Goal: Task Accomplishment & Management: Complete application form

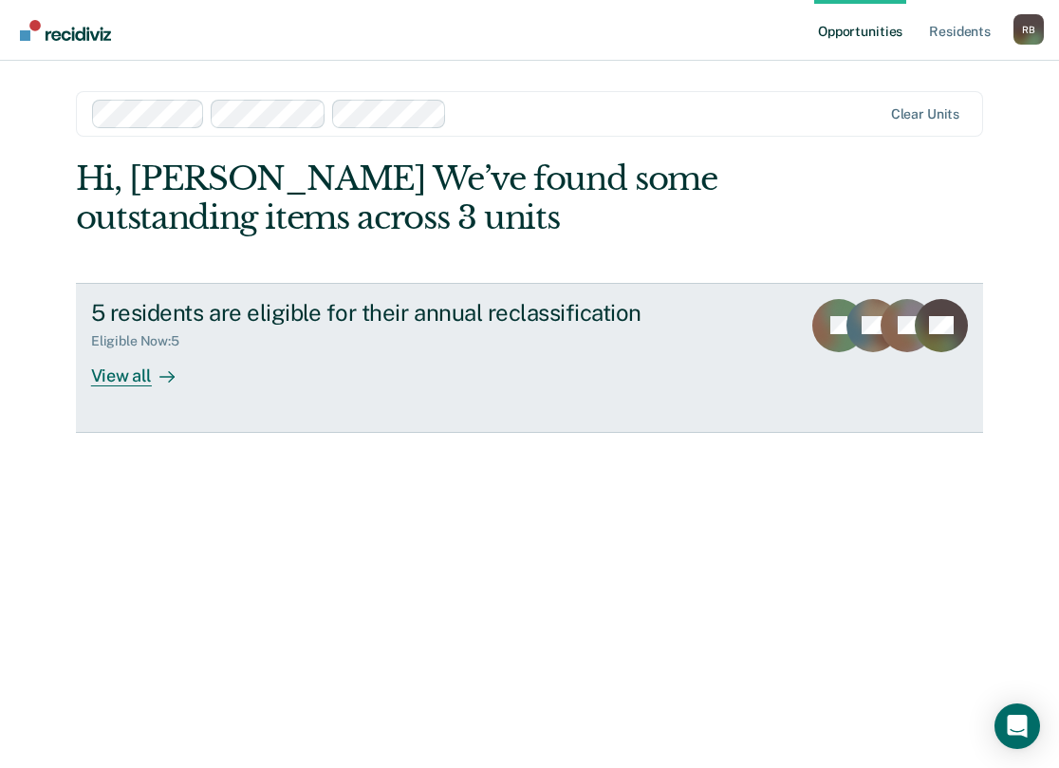
click at [248, 313] on div "5 residents are eligible for their annual reclassification" at bounding box center [424, 313] width 666 height 28
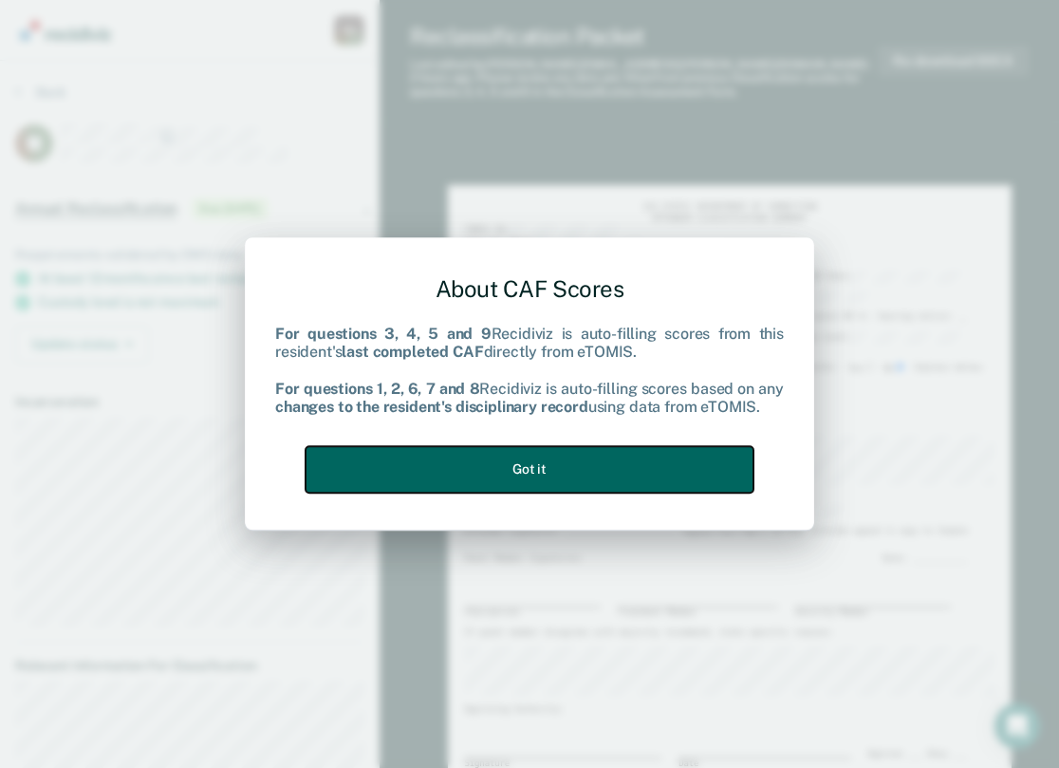
click at [451, 459] on button "Got it" at bounding box center [529, 469] width 448 height 46
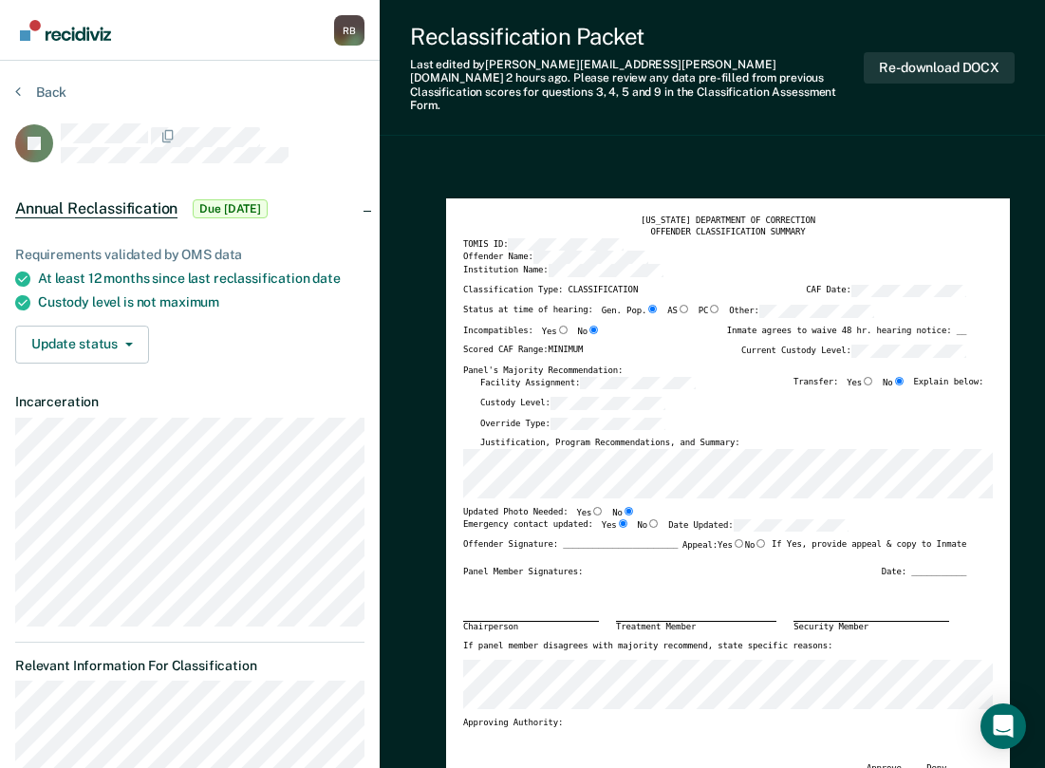
click at [860, 350] on div "Scored CAF Range: MINIMUM Current Custody Level:" at bounding box center [714, 354] width 503 height 21
click at [762, 250] on div "Offender Name:" at bounding box center [714, 256] width 503 height 13
click at [942, 59] on button "Re-download DOCX" at bounding box center [938, 67] width 151 height 31
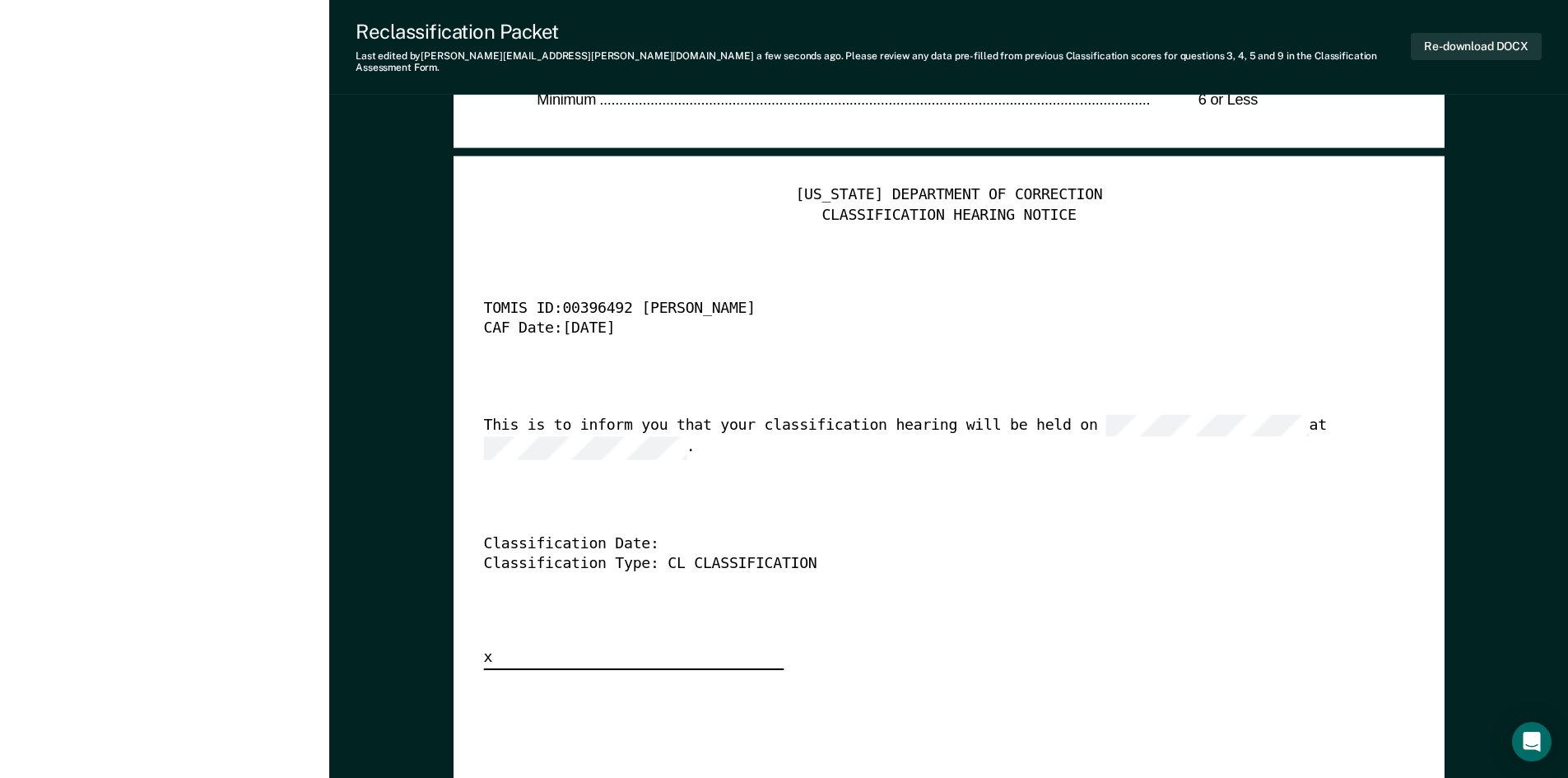
scroll to position [4115, 0]
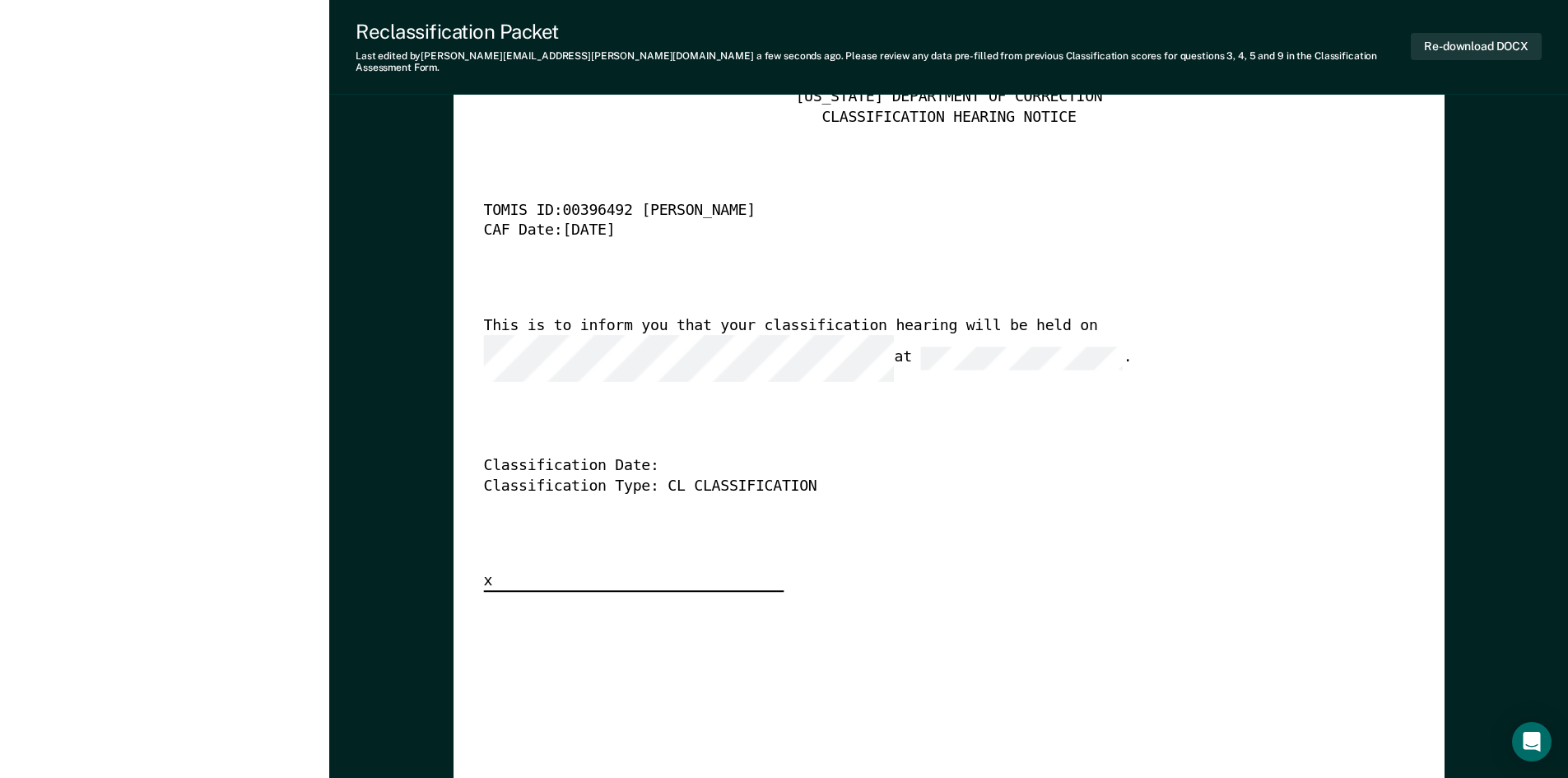
click at [918, 366] on div "[US_STATE] DEPARTMENT OF CORRECTION CLASSIFICATION HEARING NOTICE TOMIS ID: 003…" at bounding box center [948, 341] width 931 height 505
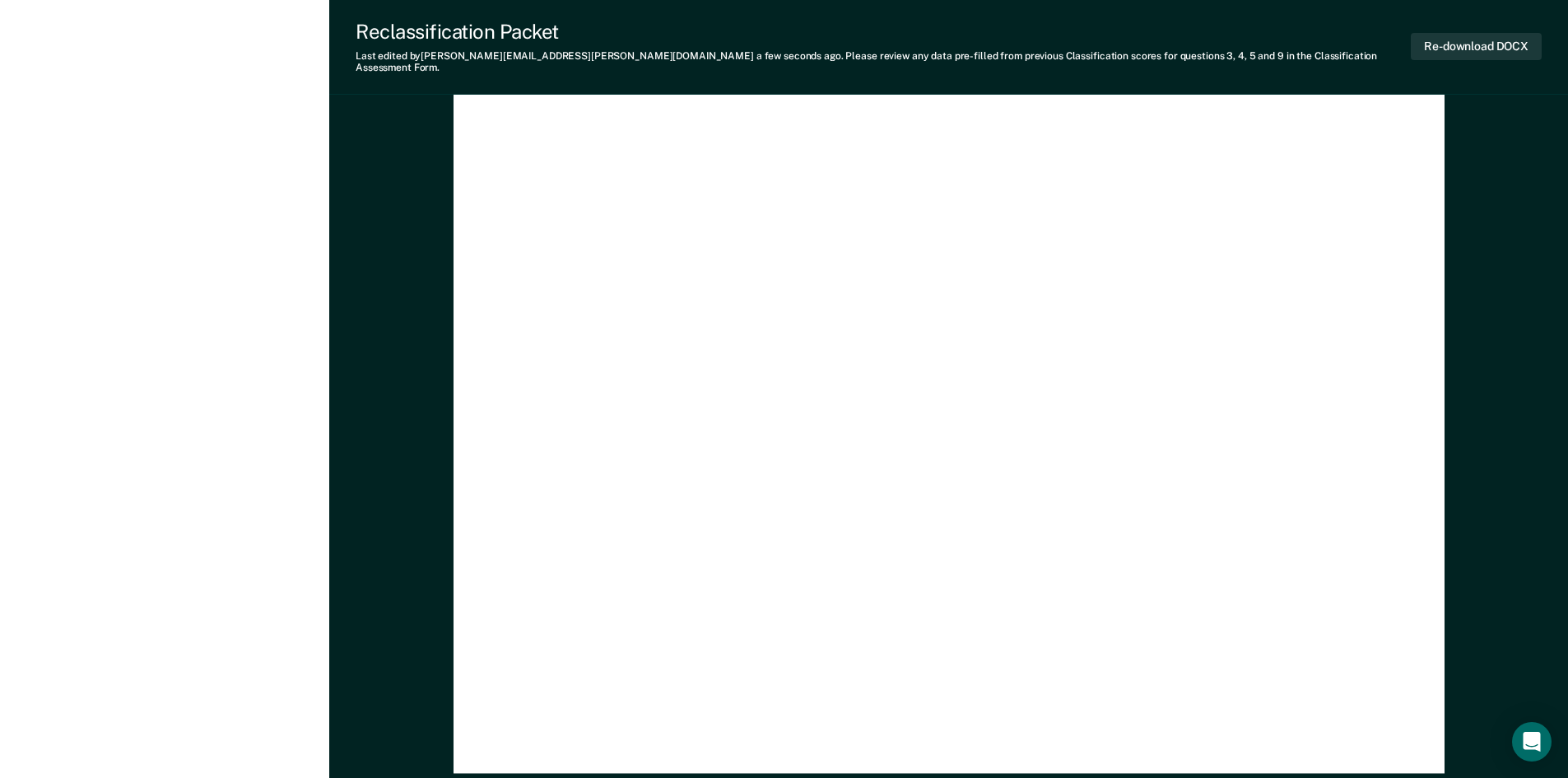
scroll to position [4803, 0]
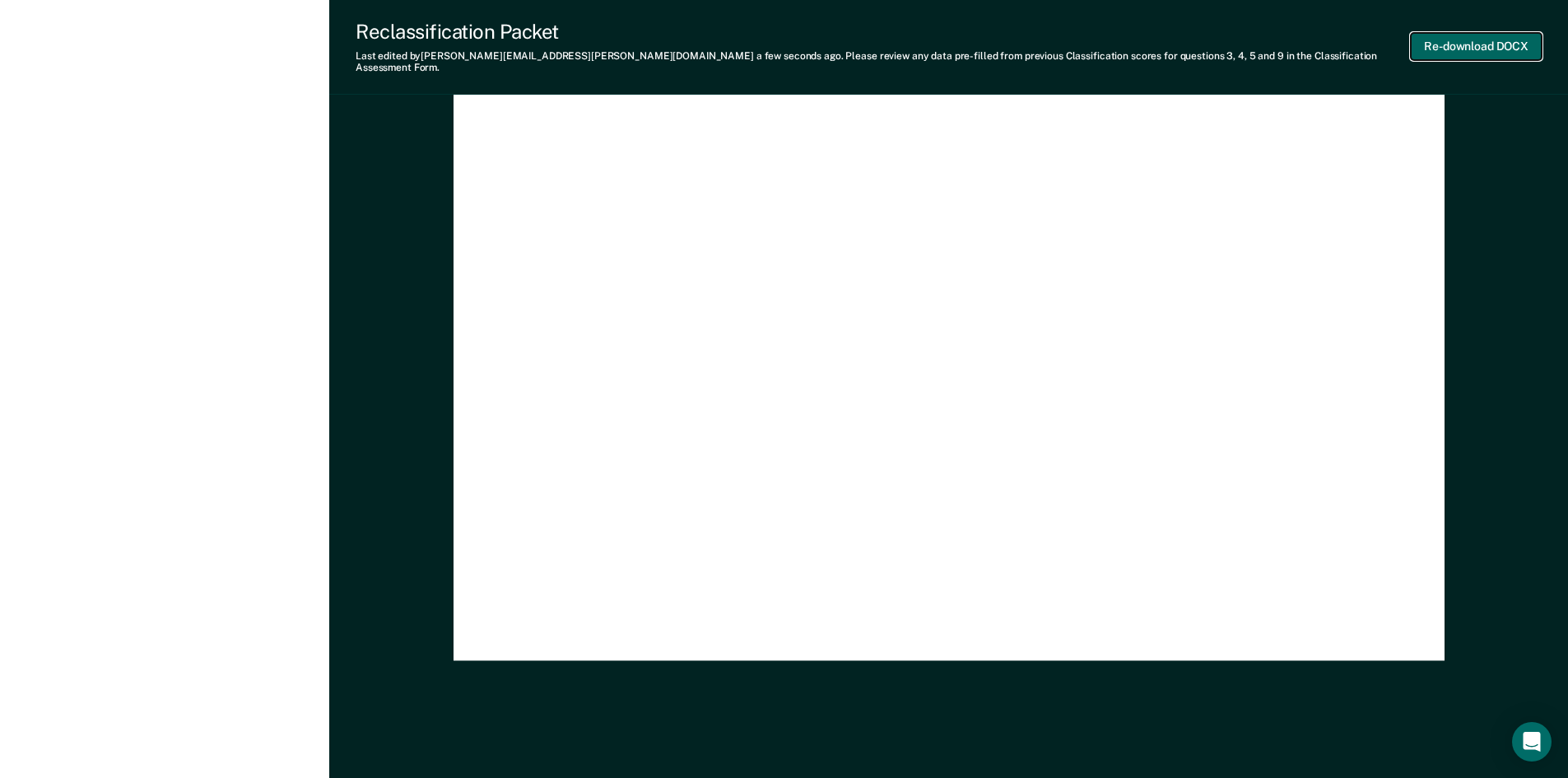
click at [918, 37] on button "Re-download DOCX" at bounding box center [1476, 46] width 131 height 27
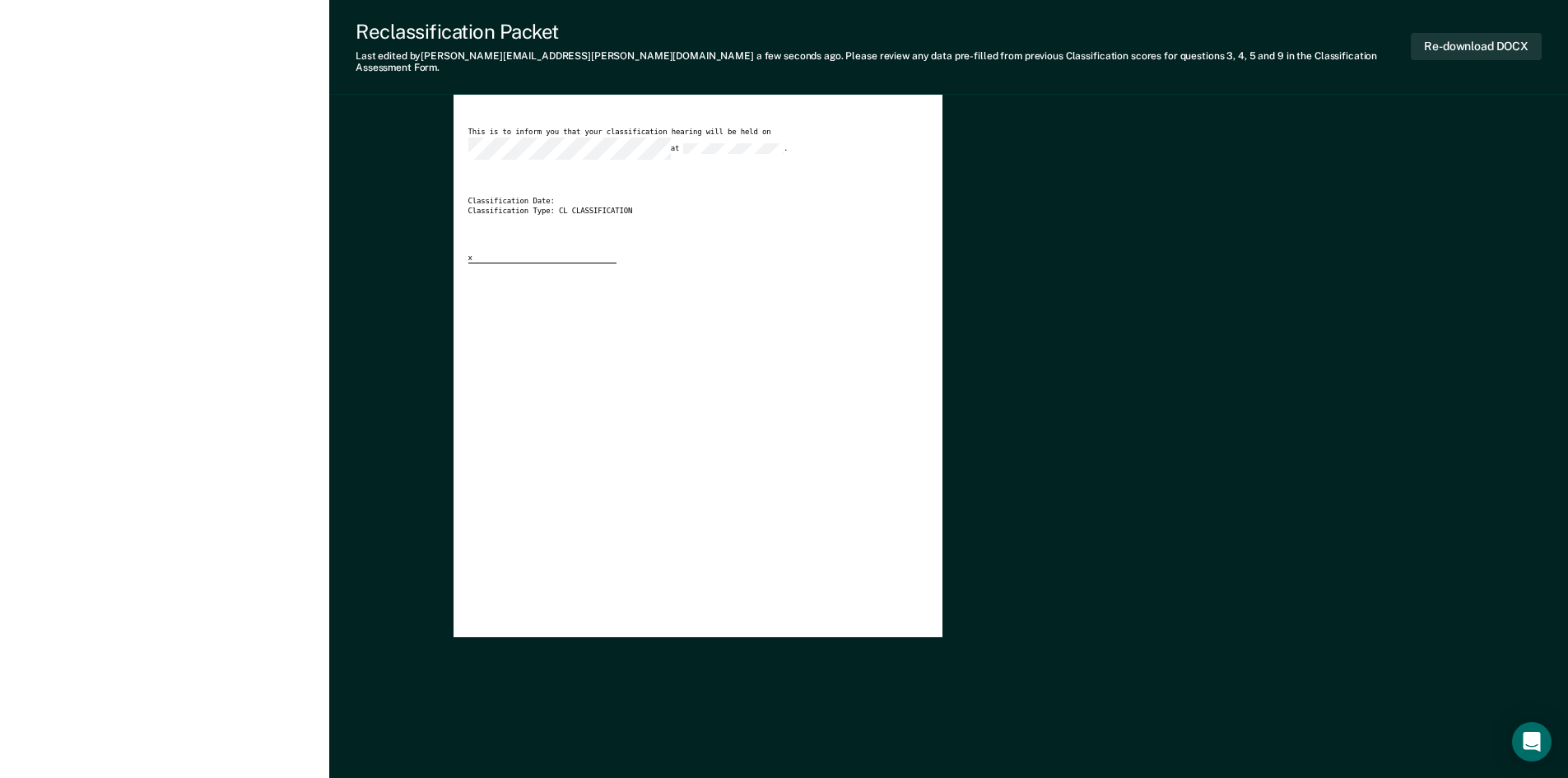
scroll to position [0, 0]
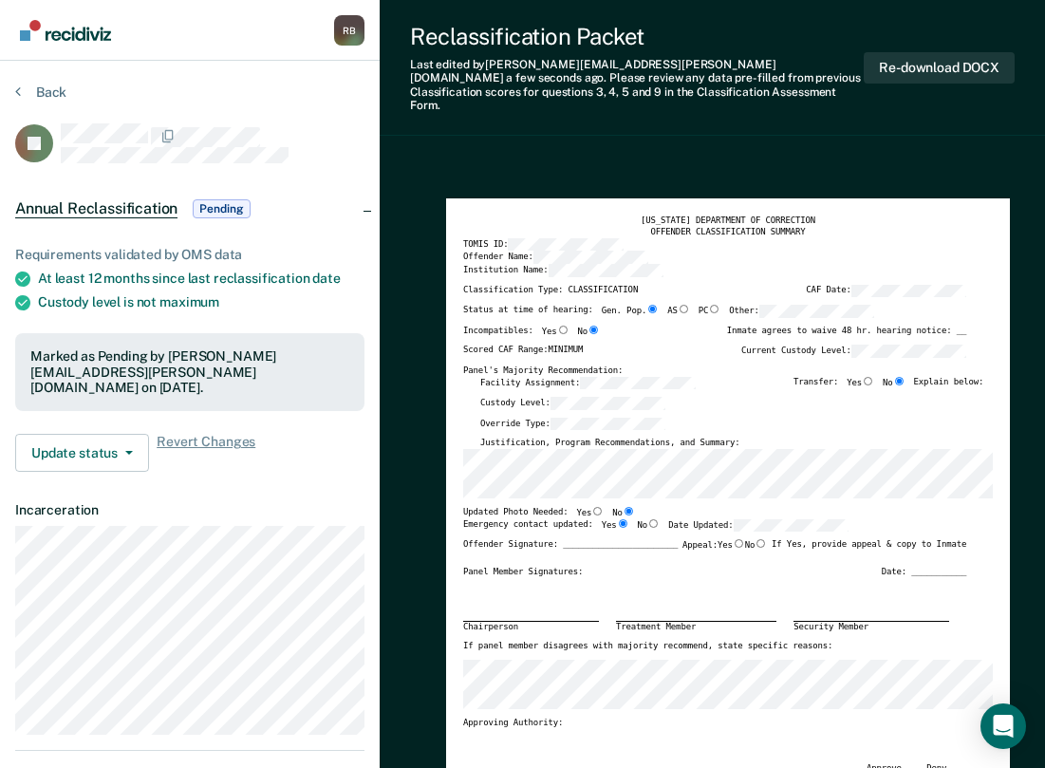
click at [31, 34] on img "Go to Recidiviz Home" at bounding box center [65, 30] width 91 height 21
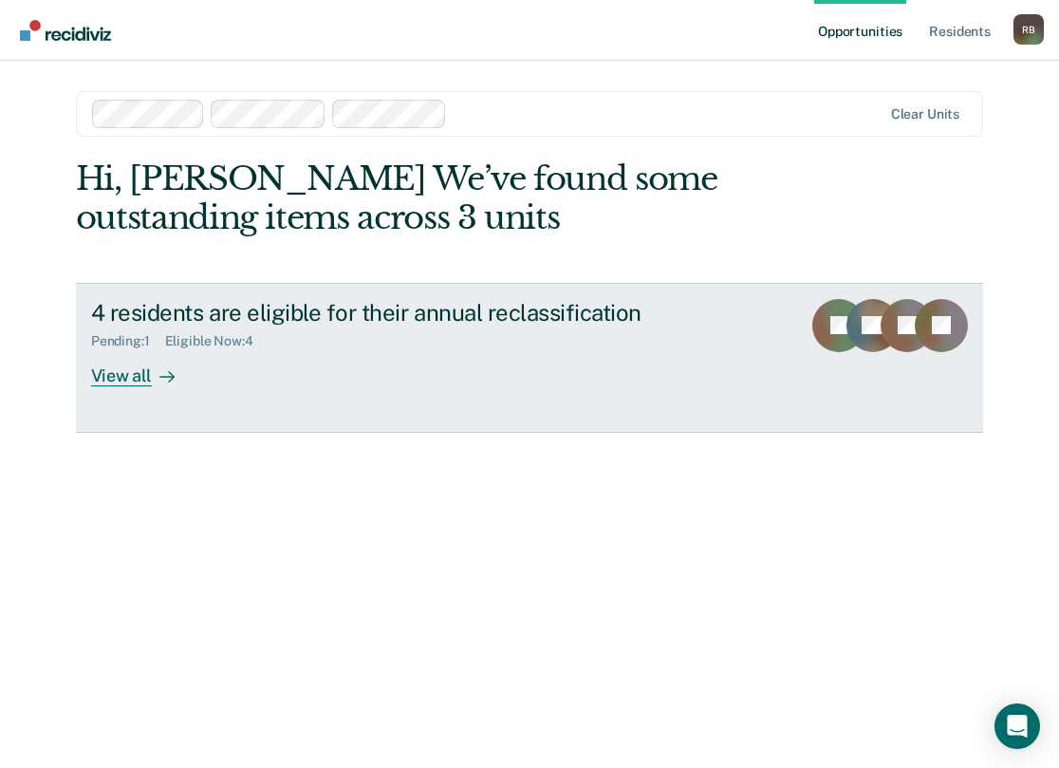
click at [177, 318] on div "4 residents are eligible for their annual reclassification" at bounding box center [424, 313] width 666 height 28
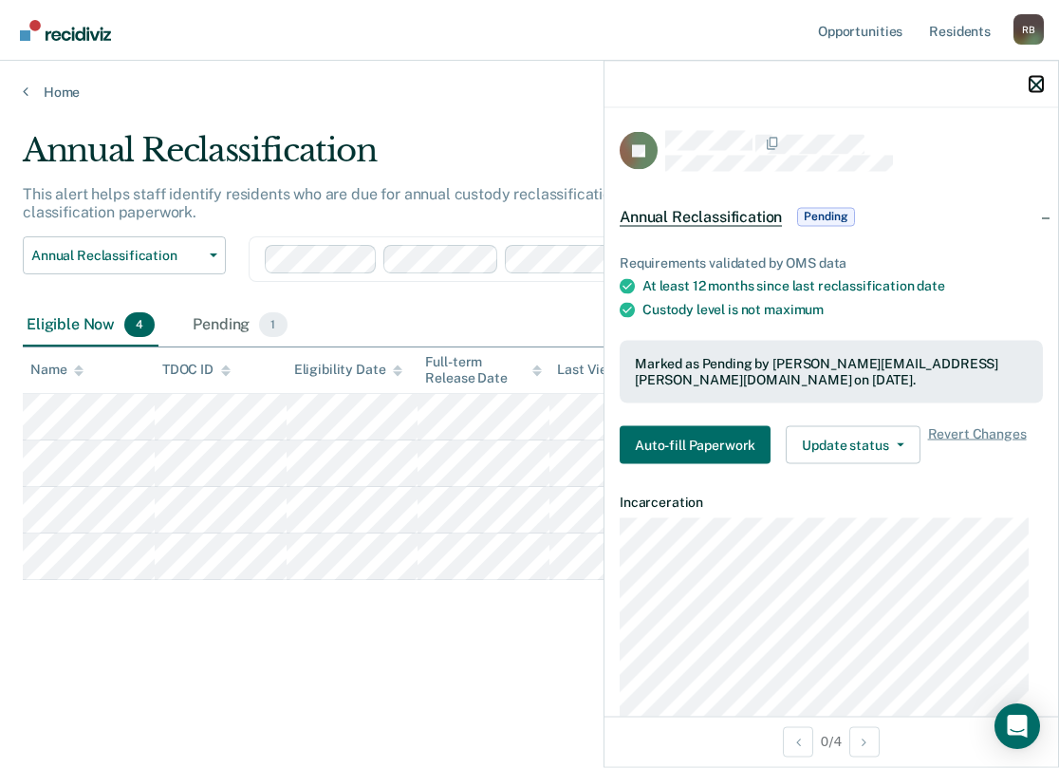
click at [1034, 84] on icon "button" at bounding box center [1035, 84] width 13 height 13
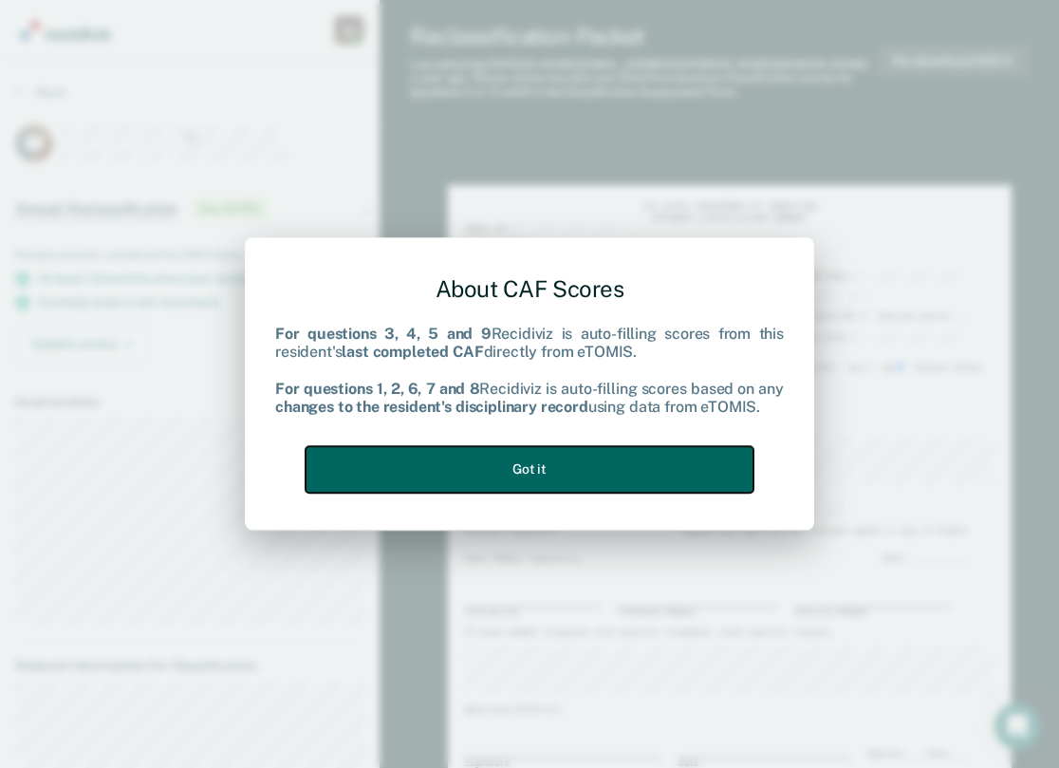
click at [590, 472] on button "Got it" at bounding box center [529, 469] width 448 height 46
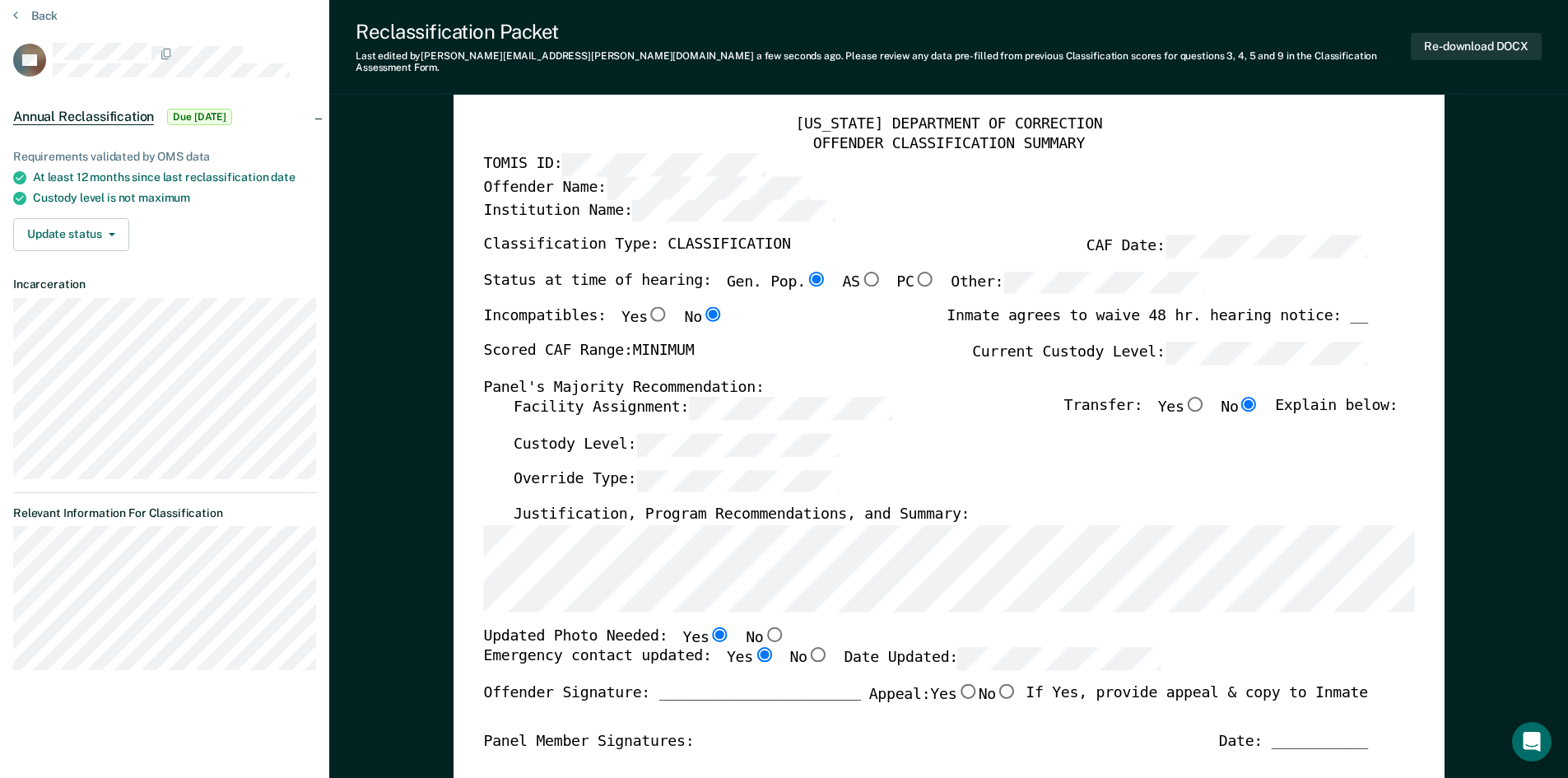
scroll to position [165, 0]
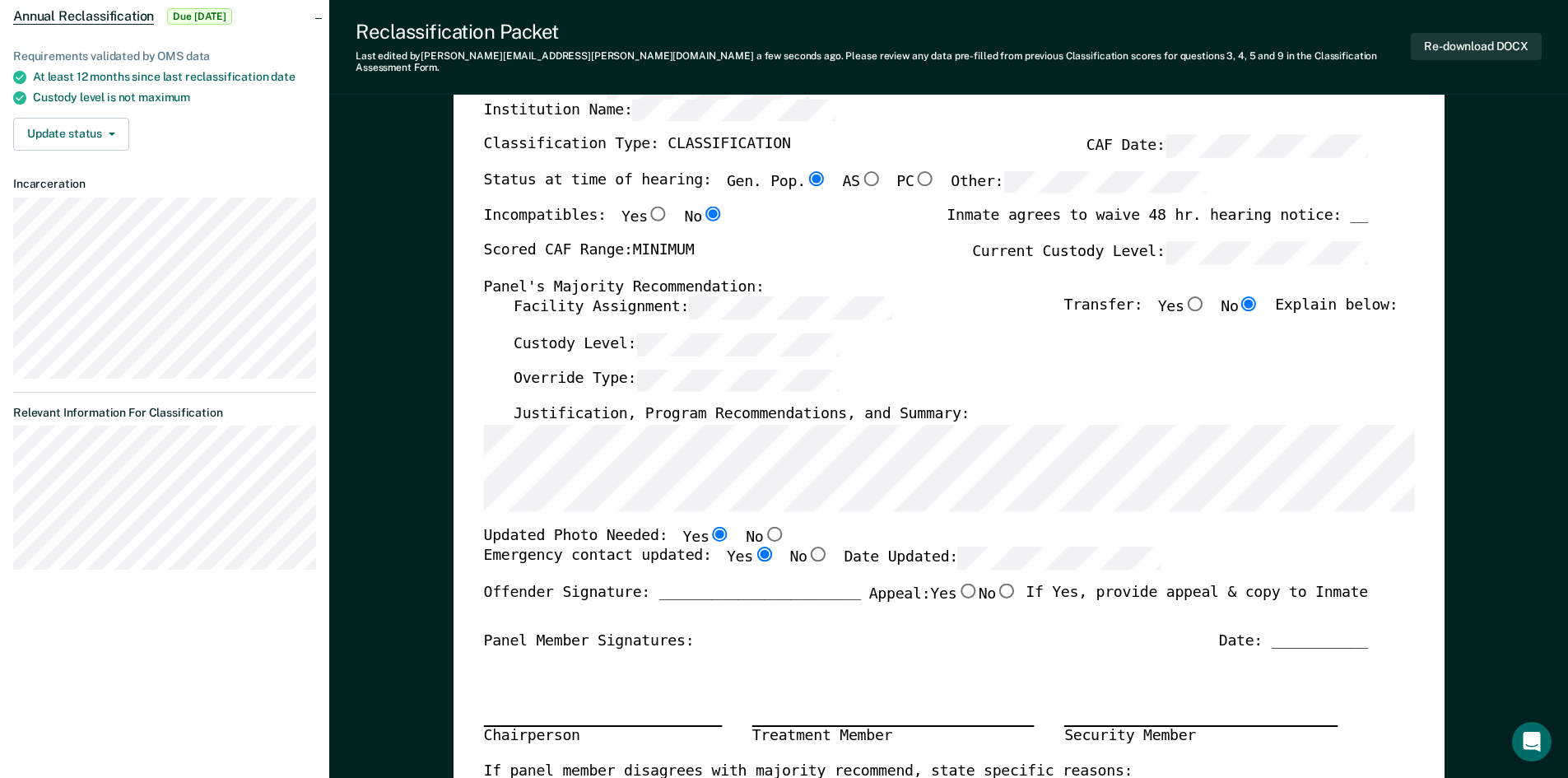
click at [918, 514] on div "[US_STATE] DEPARTMENT OF CORRECTION OFFENDER CLASSIFICATION SUMMARY TOMIS ID: O…" at bounding box center [948, 579] width 931 height 1132
click at [918, 526] on div "Updated Photo Needed: Yes No" at bounding box center [925, 536] width 884 height 22
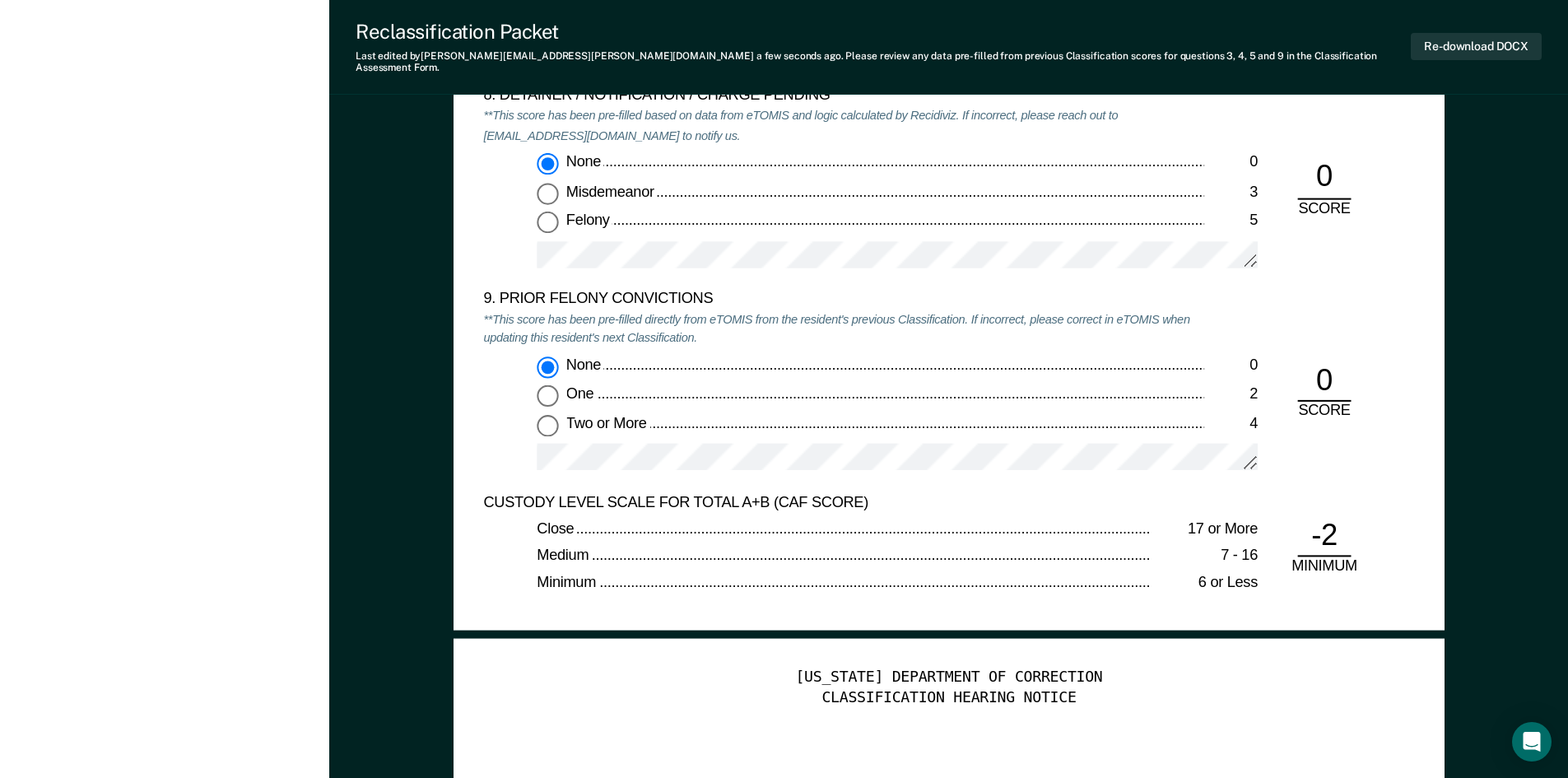
scroll to position [3703, 0]
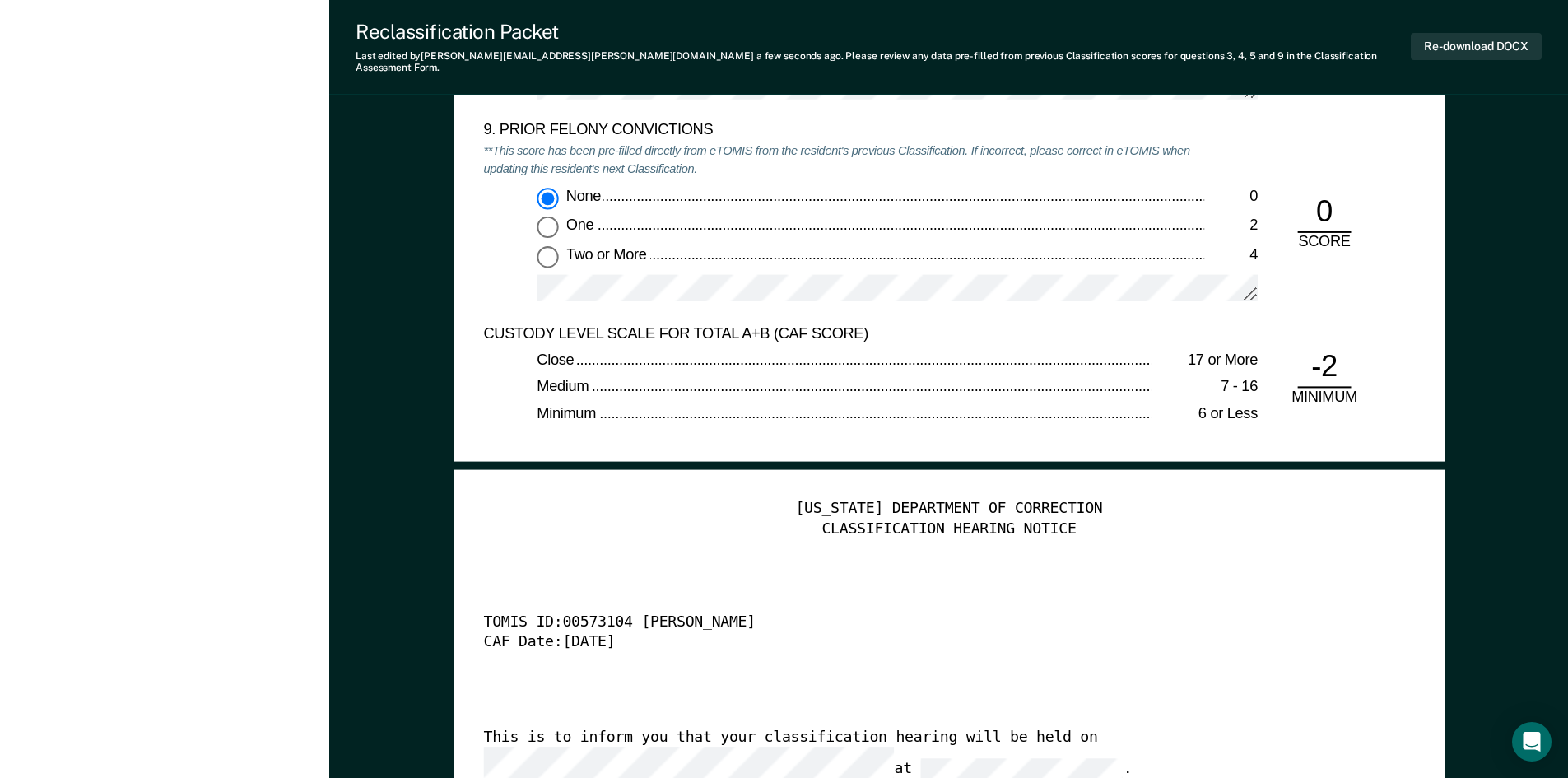
click at [918, 615] on div "TOMIS ID: 00573104 [PERSON_NAME]" at bounding box center [925, 624] width 884 height 20
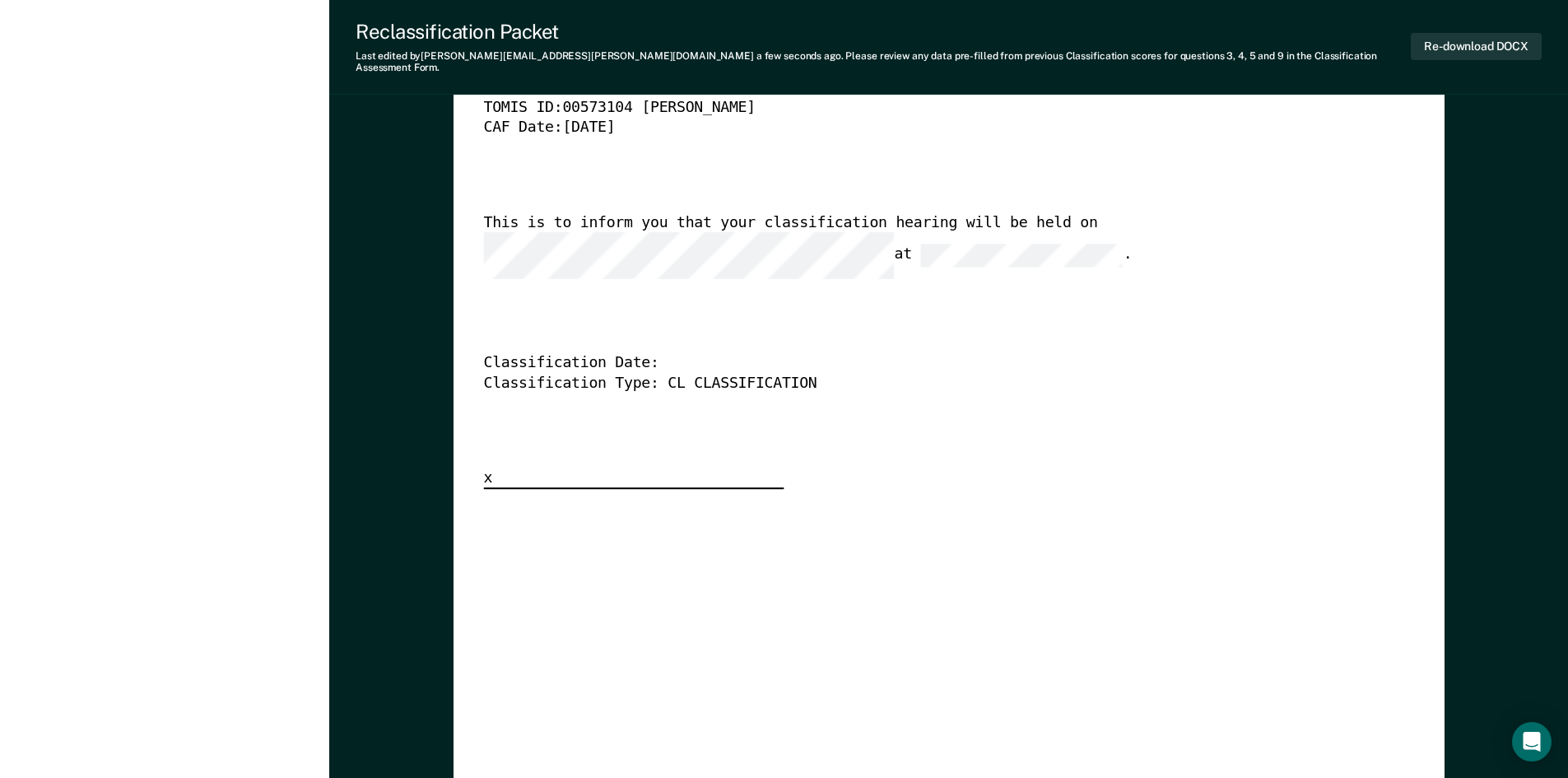
scroll to position [4691, 0]
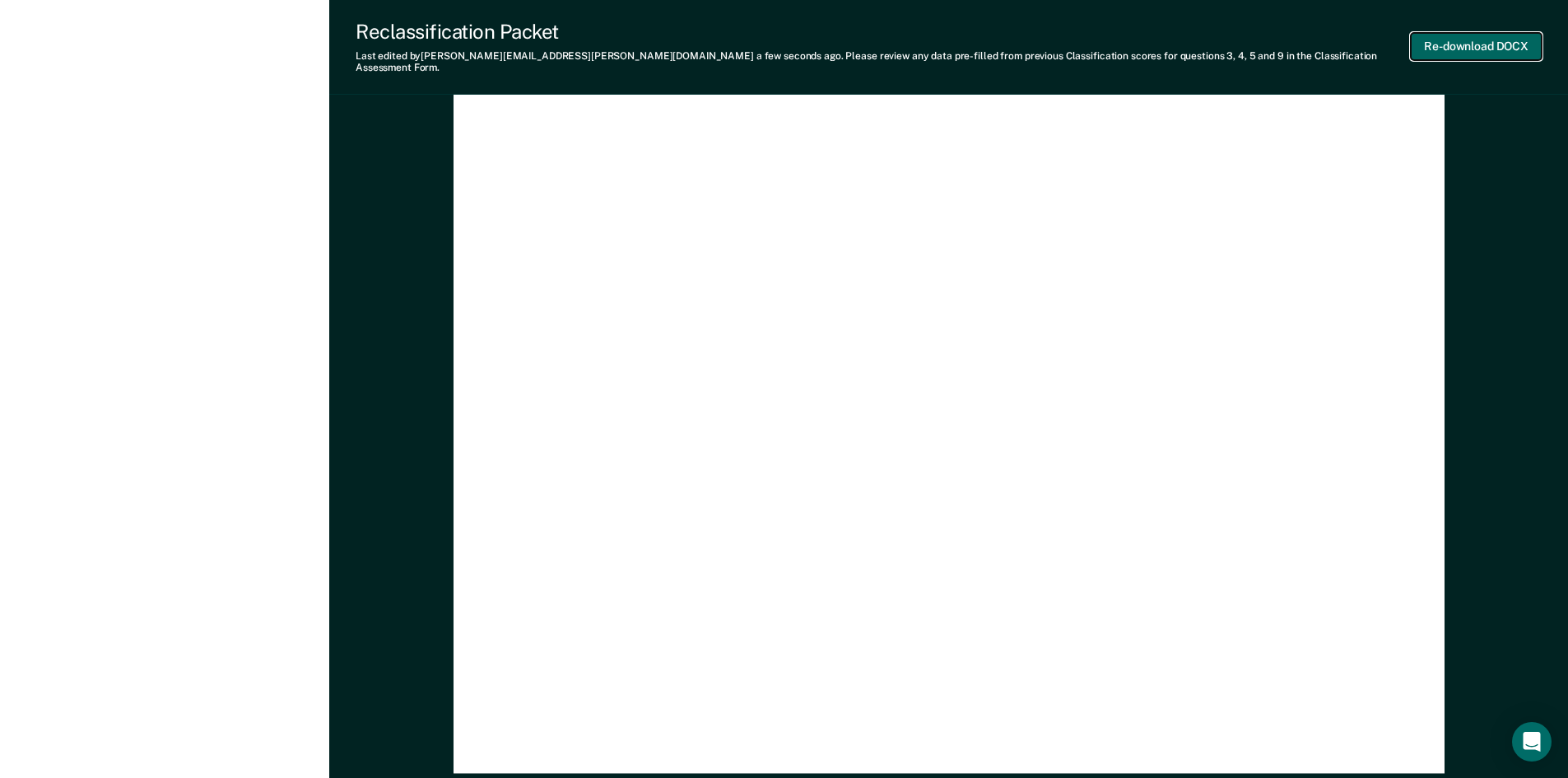
click at [918, 35] on button "Re-download DOCX" at bounding box center [1476, 46] width 131 height 27
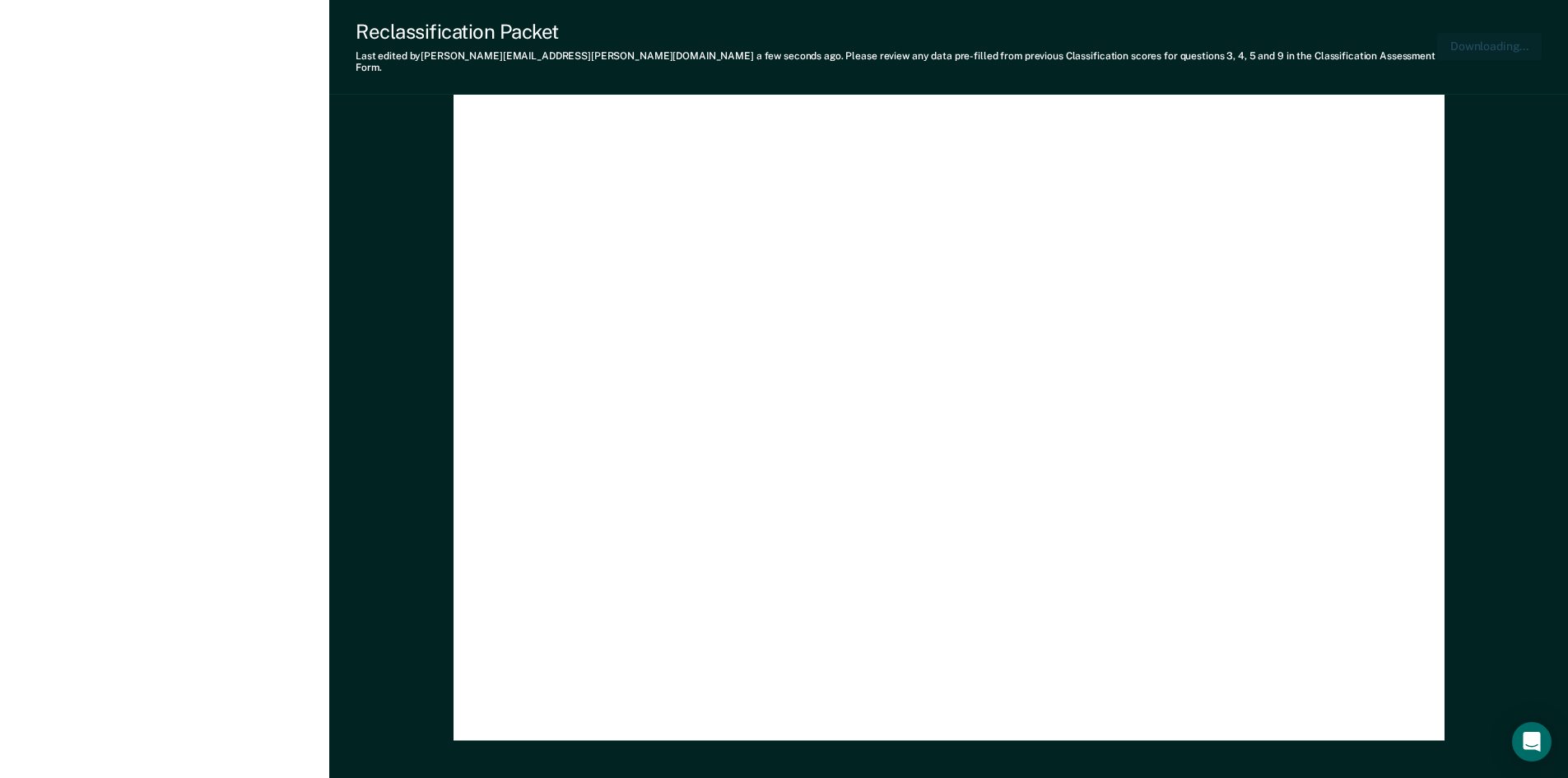
scroll to position [0, 0]
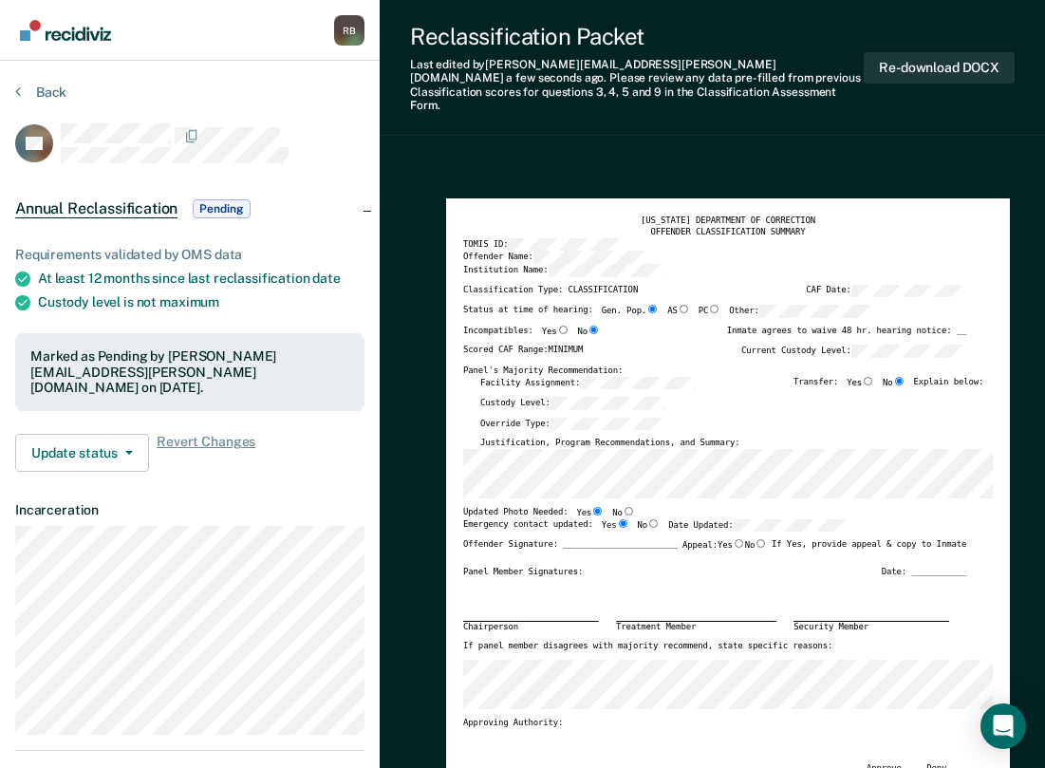
click at [42, 28] on img "Go to Recidiviz Home" at bounding box center [65, 30] width 91 height 21
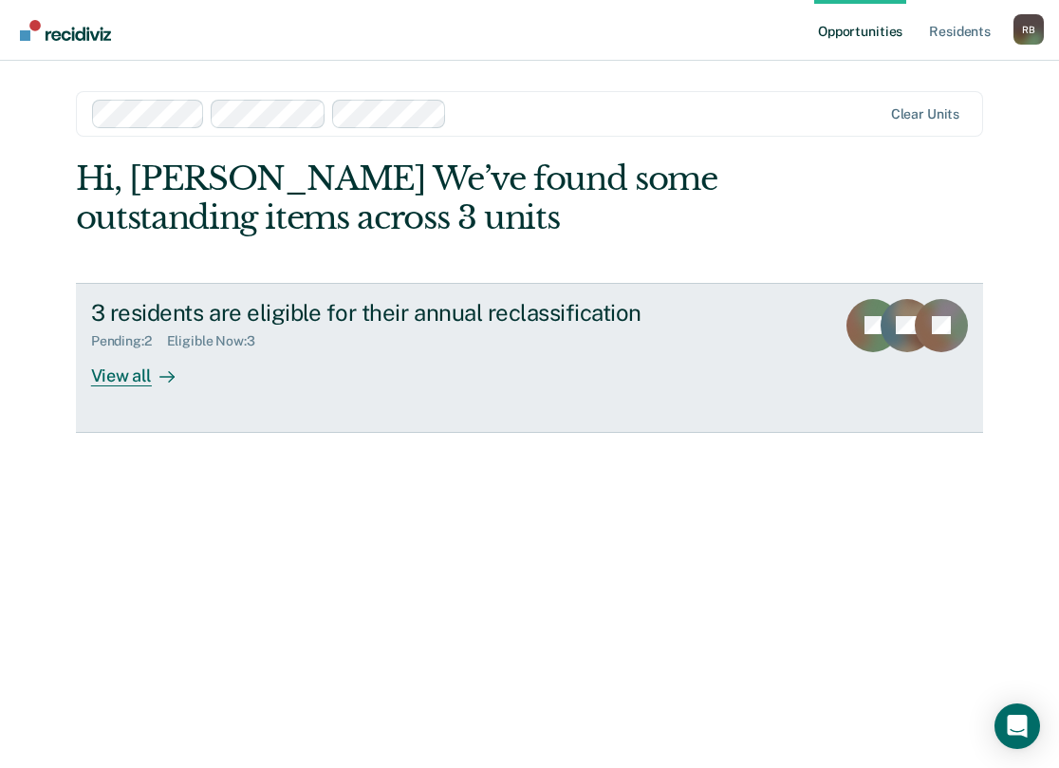
click at [392, 293] on link "3 residents are eligible for their annual reclassification Pending : 2 Eligible…" at bounding box center [529, 358] width 907 height 150
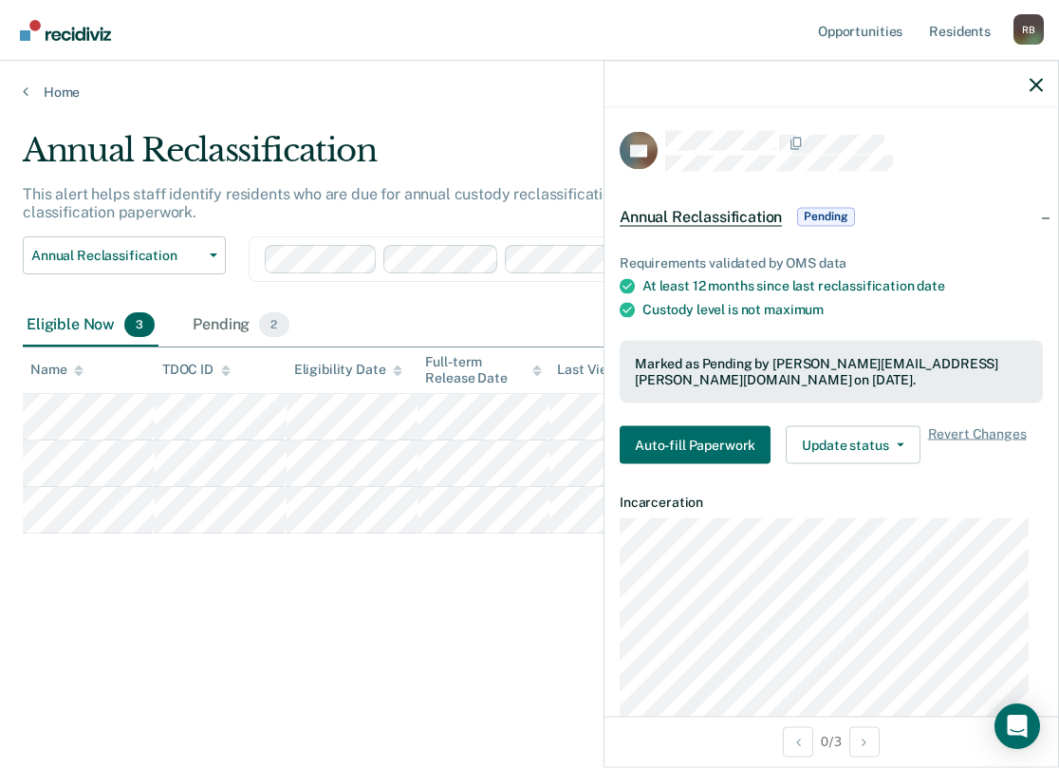
click at [1036, 72] on div at bounding box center [830, 84] width 453 height 47
click at [1036, 82] on icon "button" at bounding box center [1035, 84] width 13 height 13
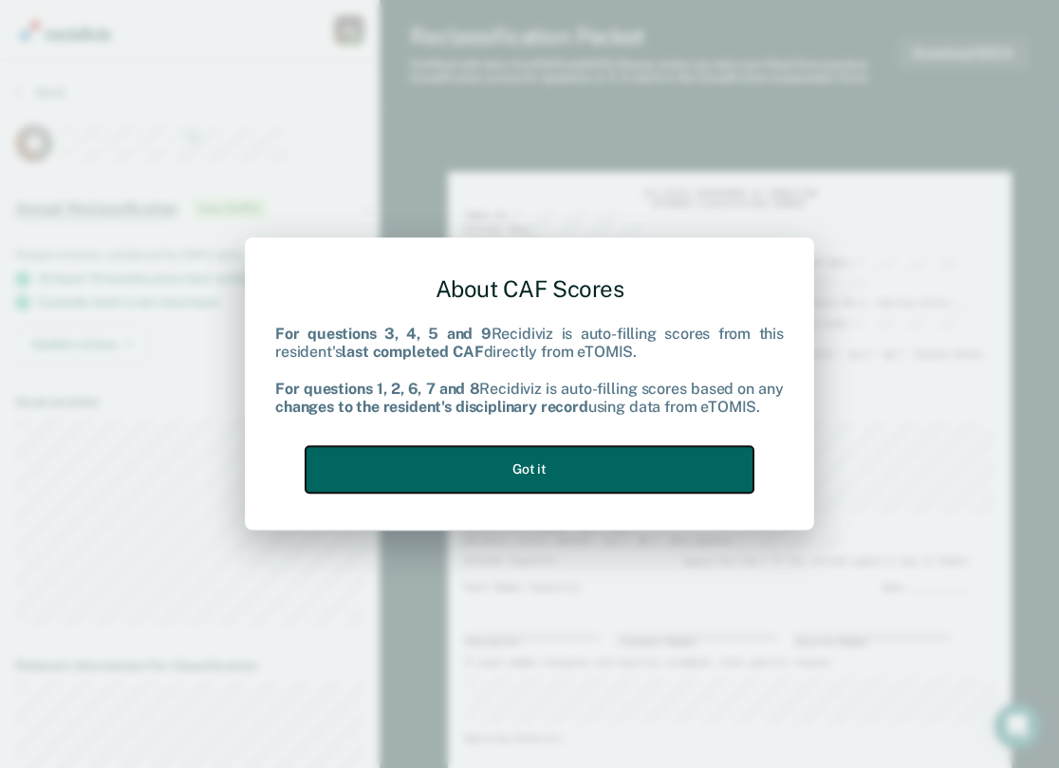
click at [575, 467] on button "Got it" at bounding box center [529, 469] width 448 height 46
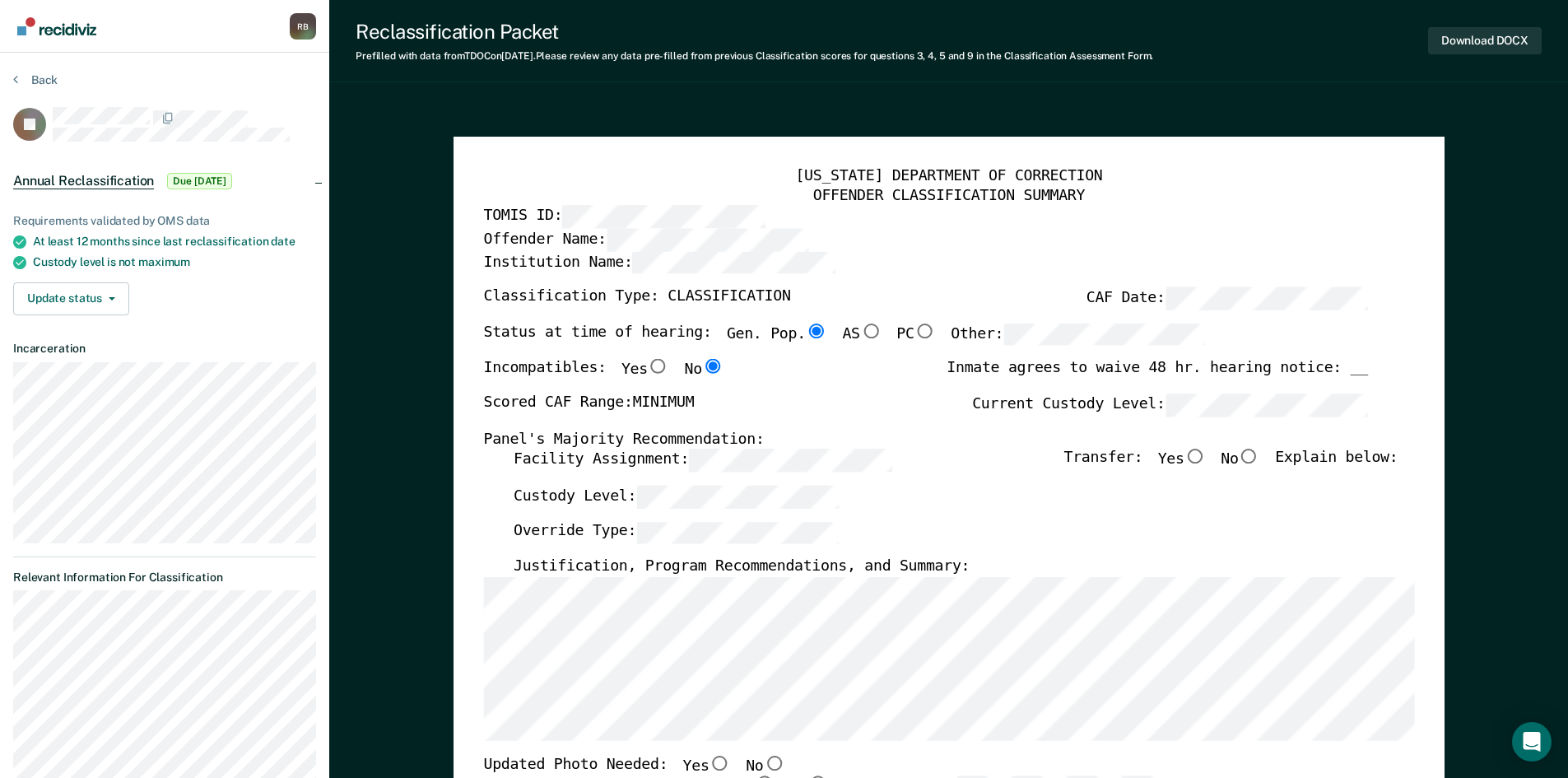
click at [918, 462] on div "Transfer: Yes No Explain below:" at bounding box center [1230, 467] width 334 height 36
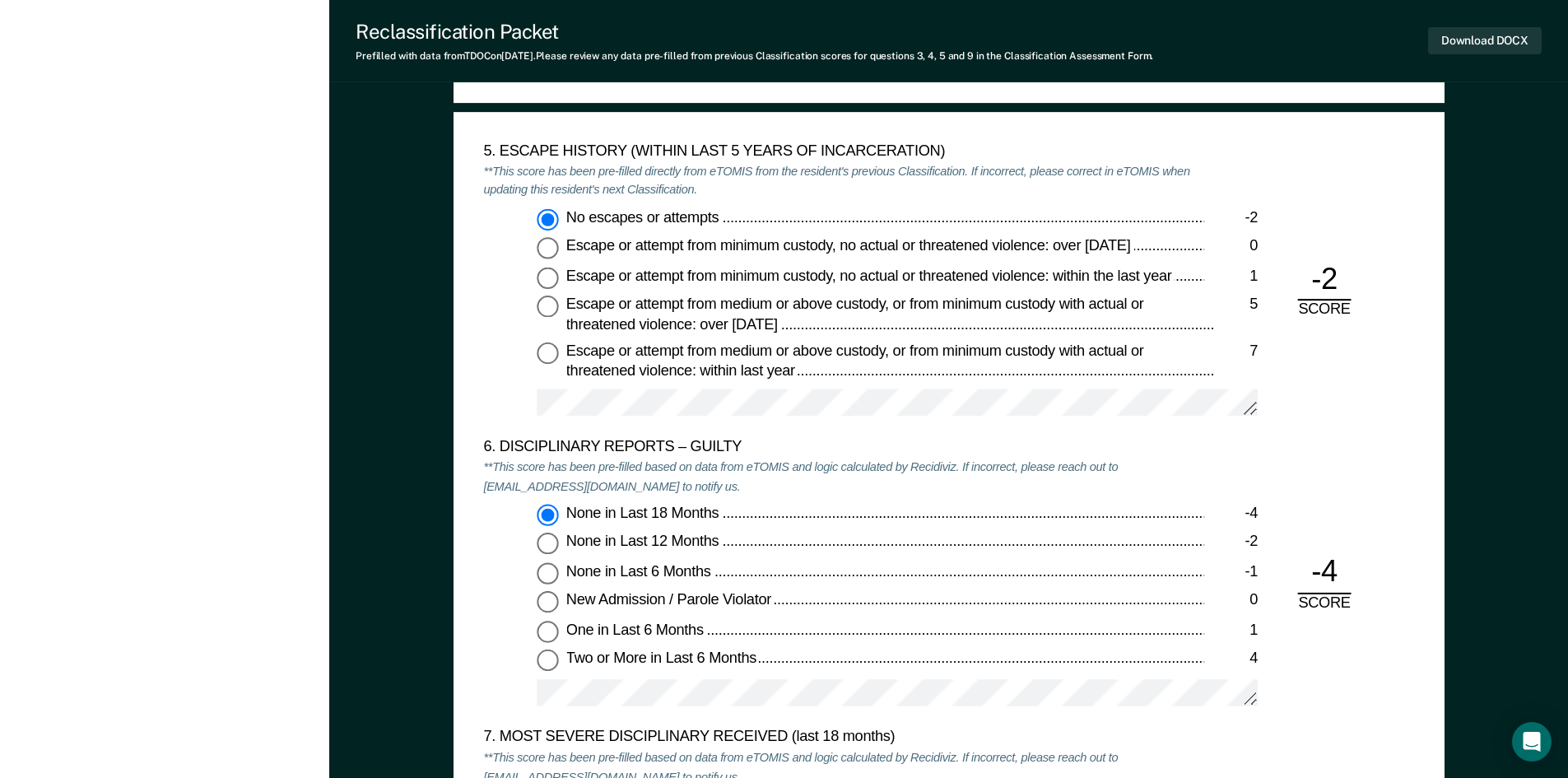
scroll to position [2880, 0]
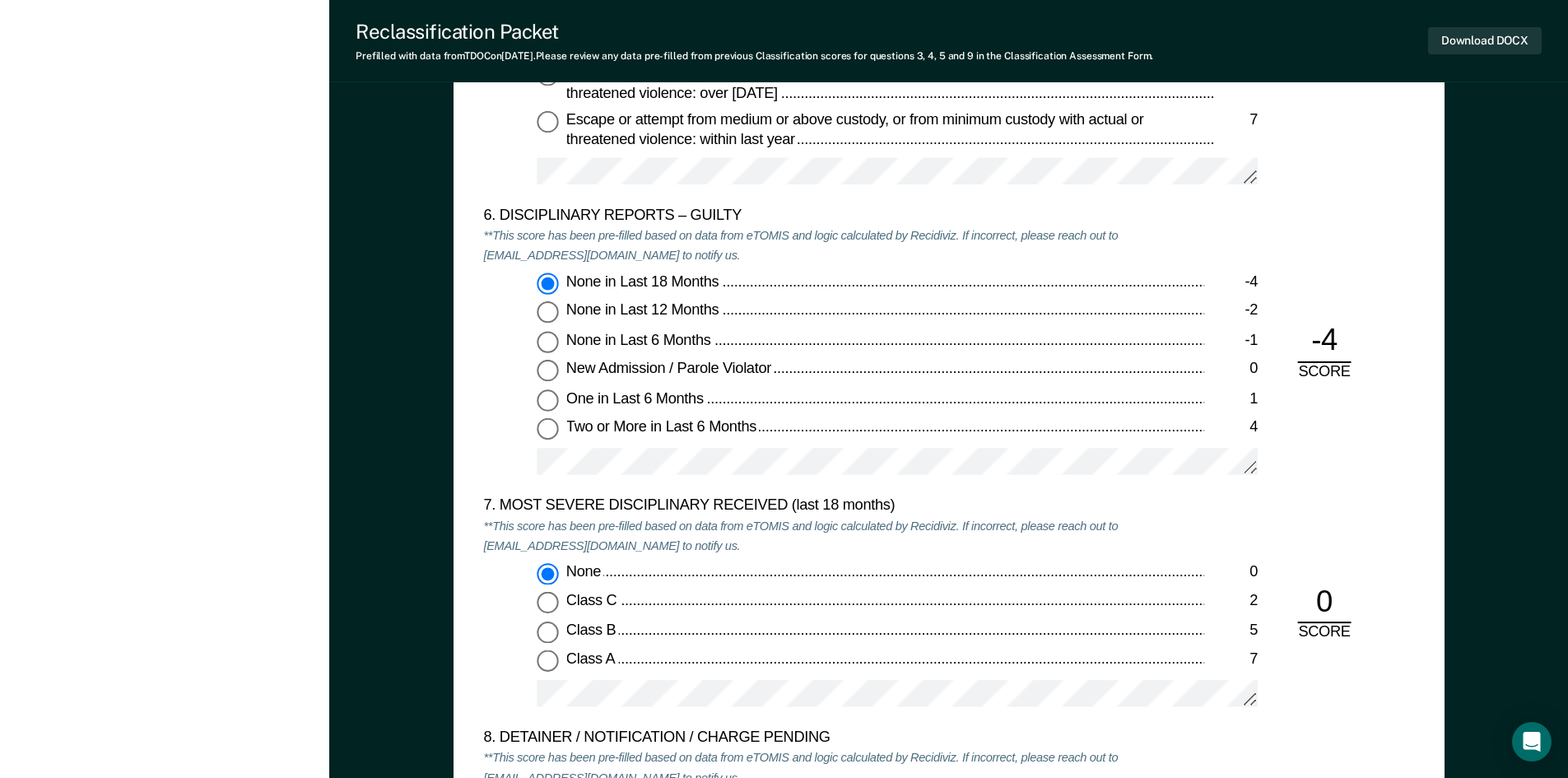
click at [918, 182] on div "5. ESCAPE HISTORY (WITHIN LAST 5 YEARS OF INCARCERATION) **This score has been …" at bounding box center [948, 59] width 931 height 296
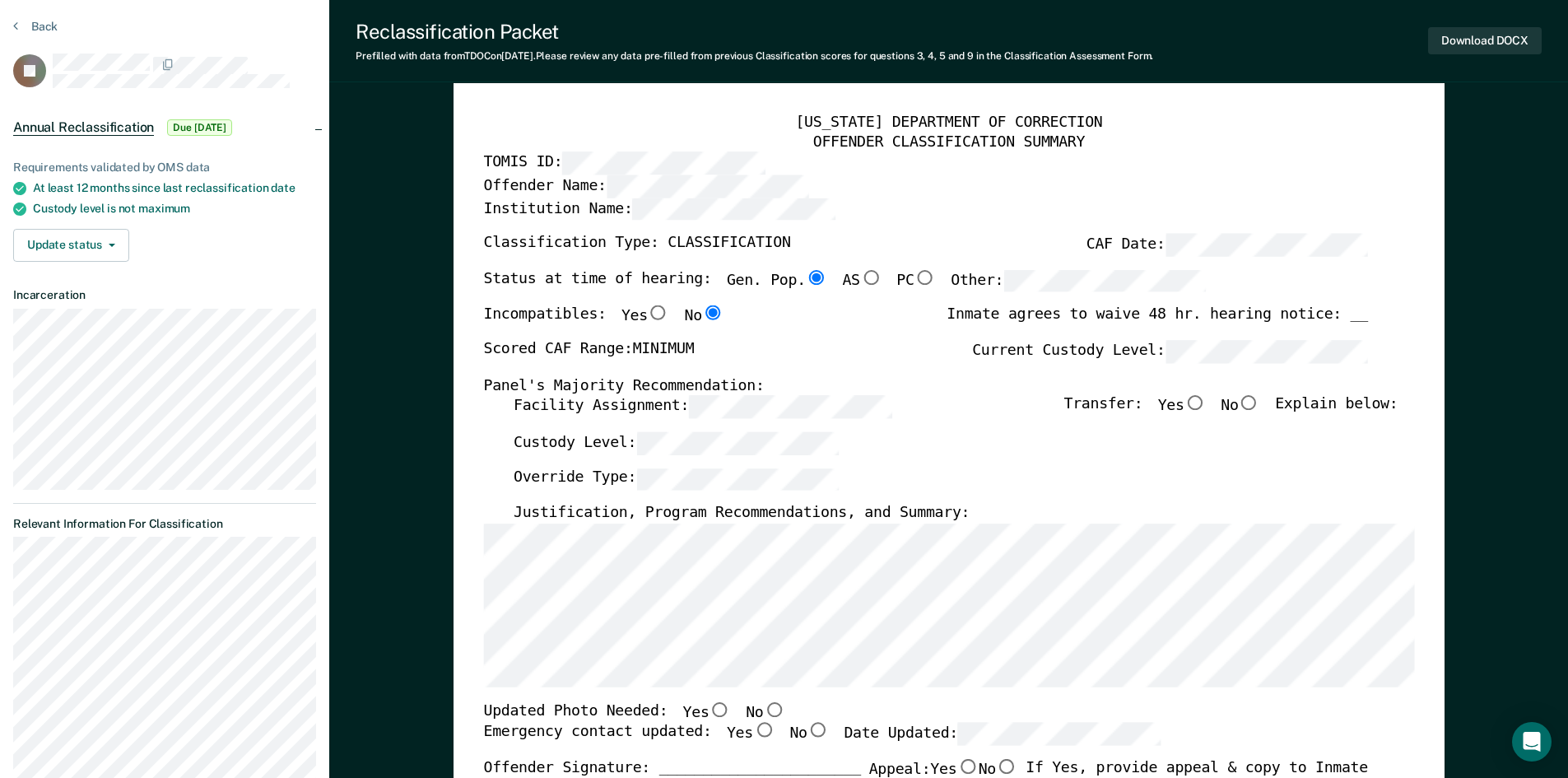
scroll to position [82, 0]
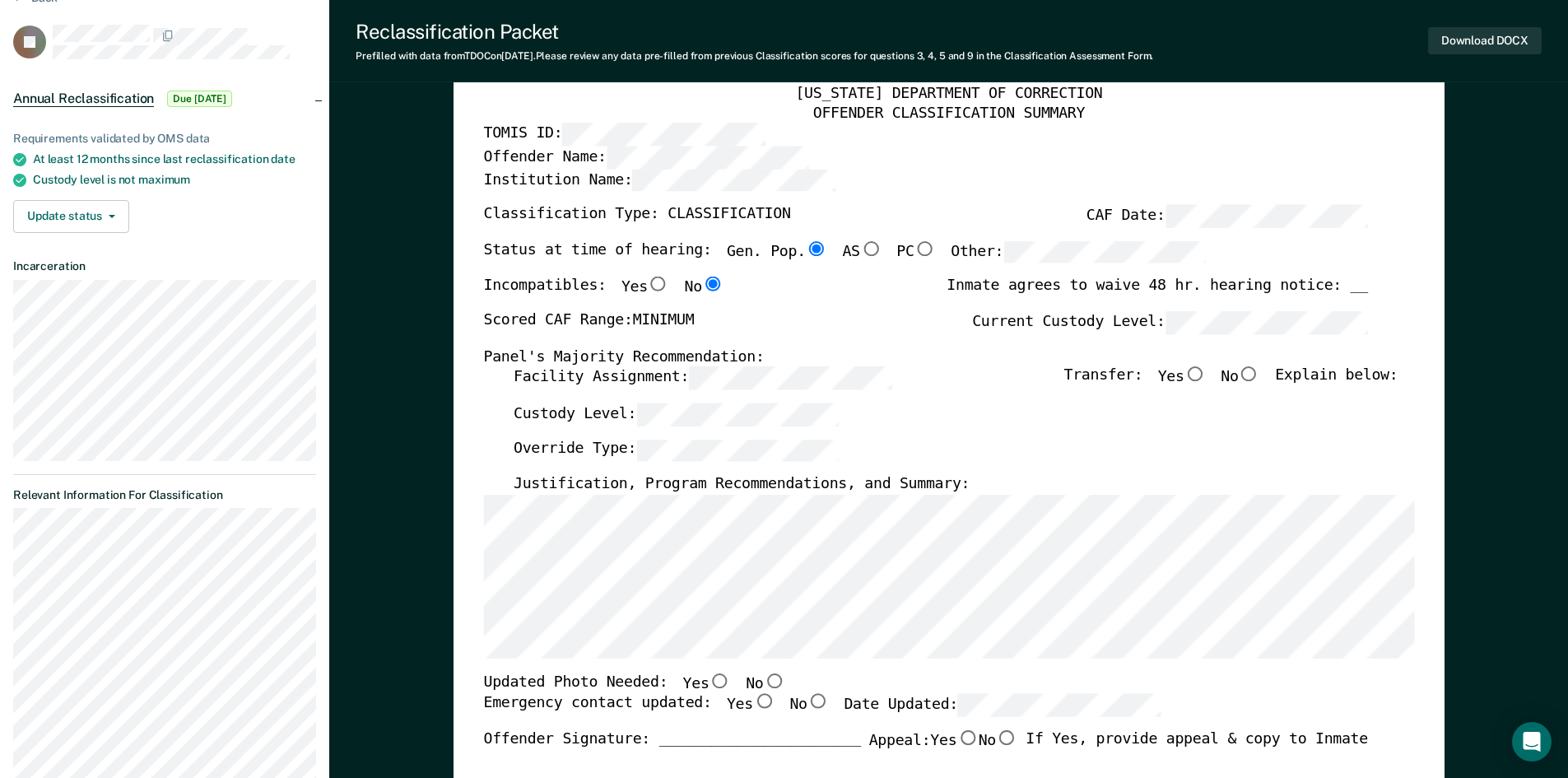
click at [918, 376] on input "No" at bounding box center [1249, 374] width 22 height 15
type textarea "x"
radio input "true"
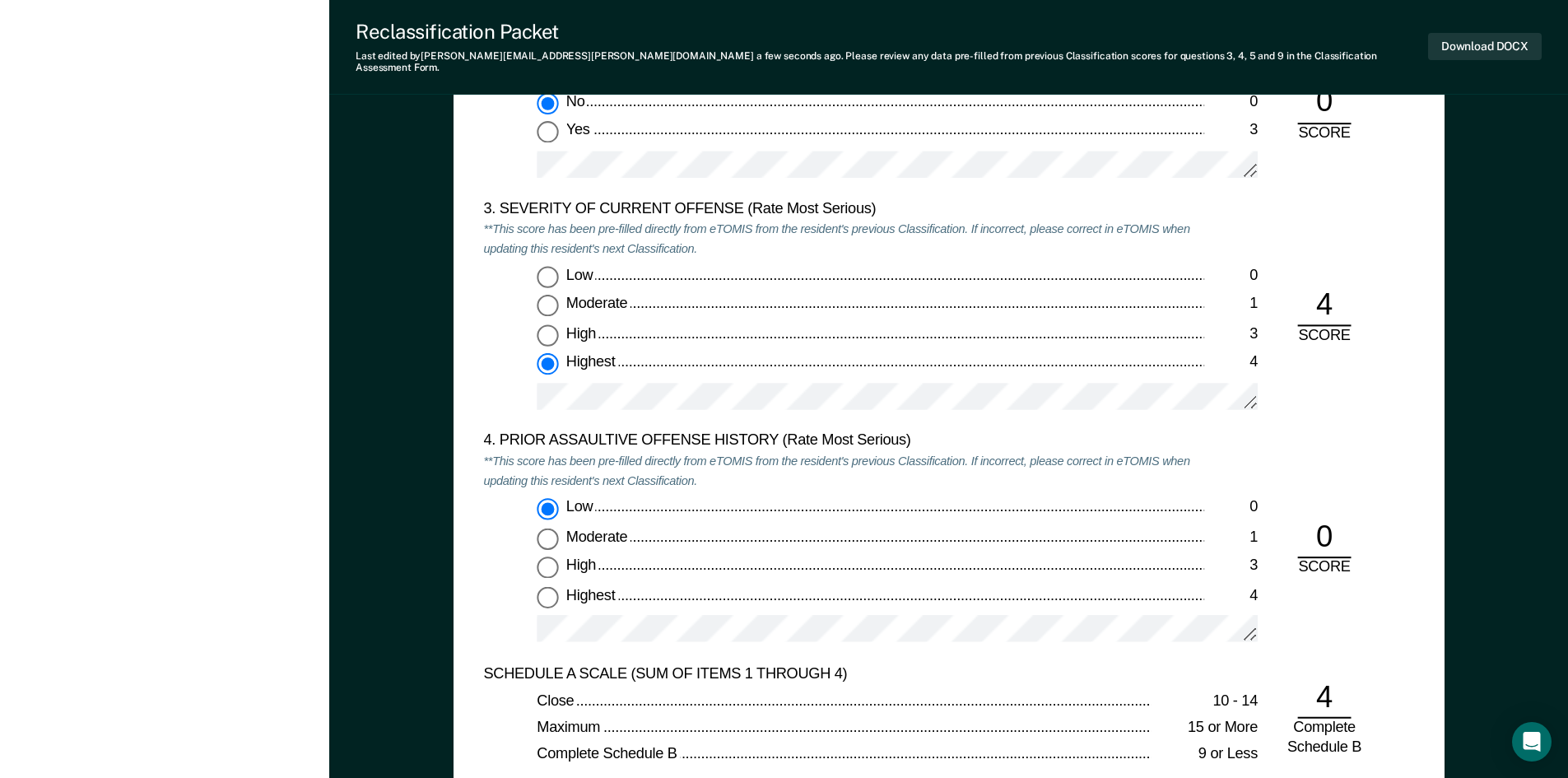
scroll to position [1975, 0]
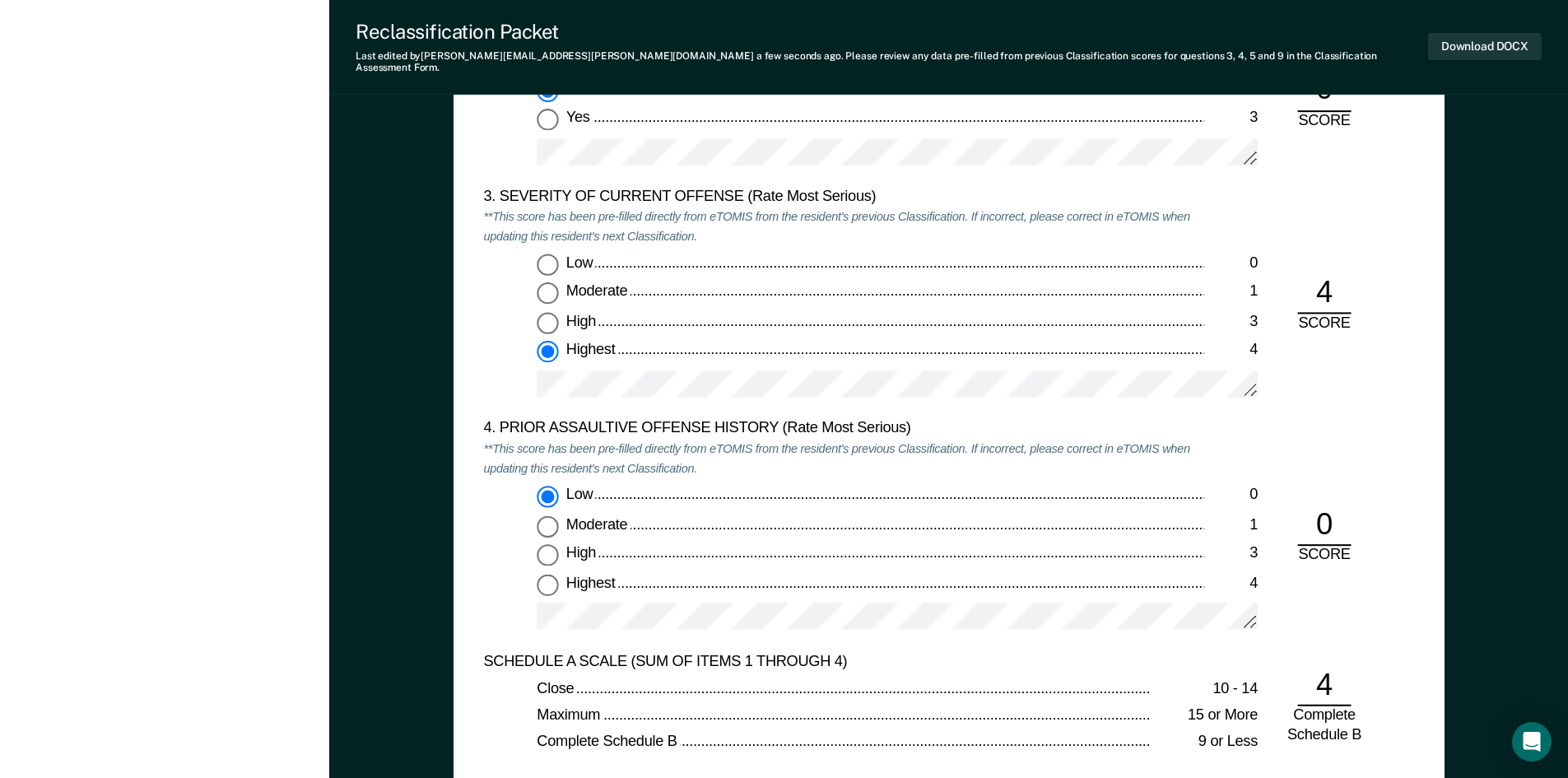
click at [873, 426] on div "4. PRIOR ASSAULTIVE OFFENSE HISTORY (Rate Most Serious)" at bounding box center [843, 429] width 721 height 20
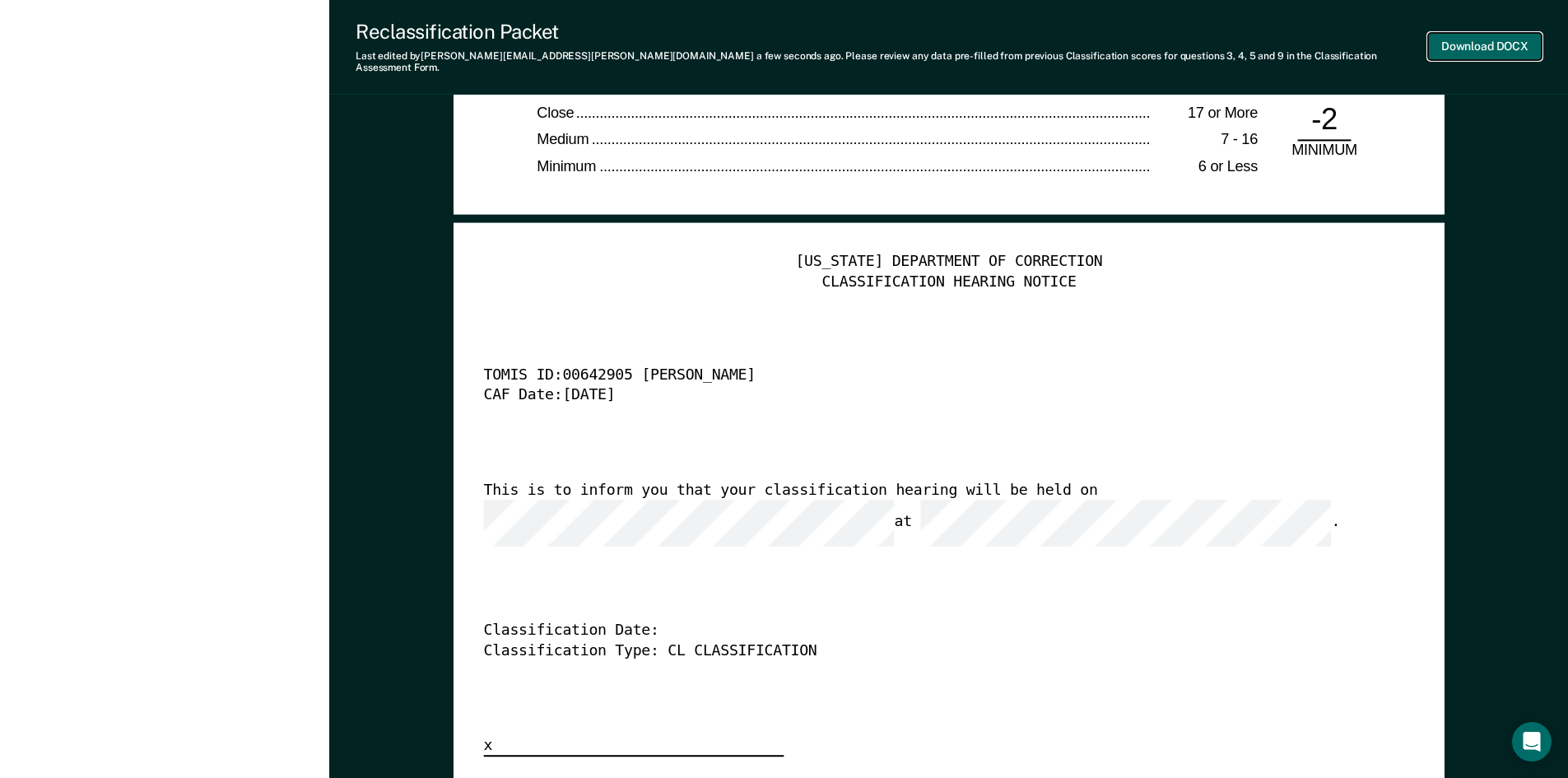
scroll to position [0, 0]
click at [918, 47] on button "Download DOCX" at bounding box center [1485, 46] width 114 height 27
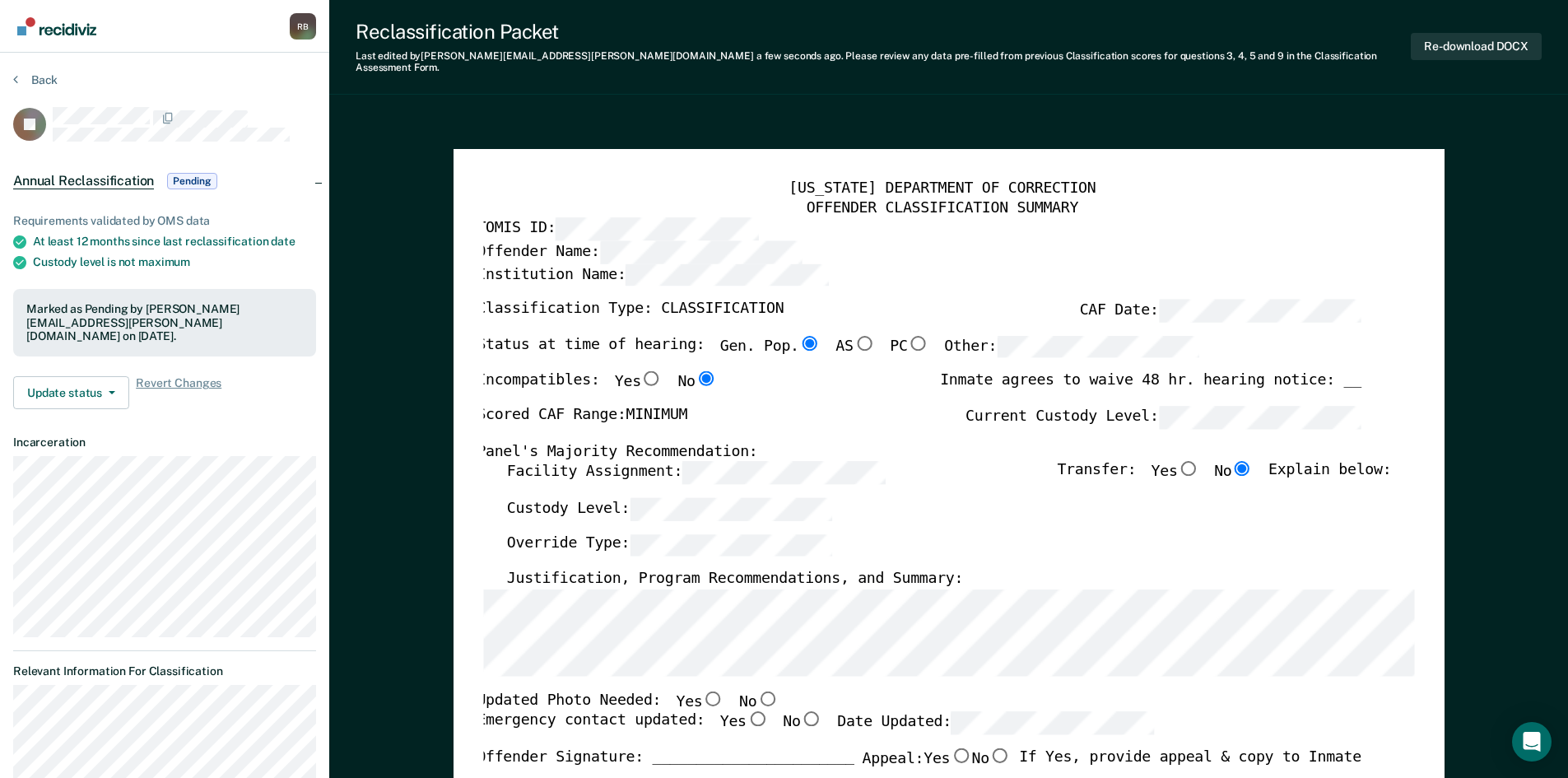
click at [68, 25] on img "Go to Recidiviz Home" at bounding box center [56, 26] width 79 height 18
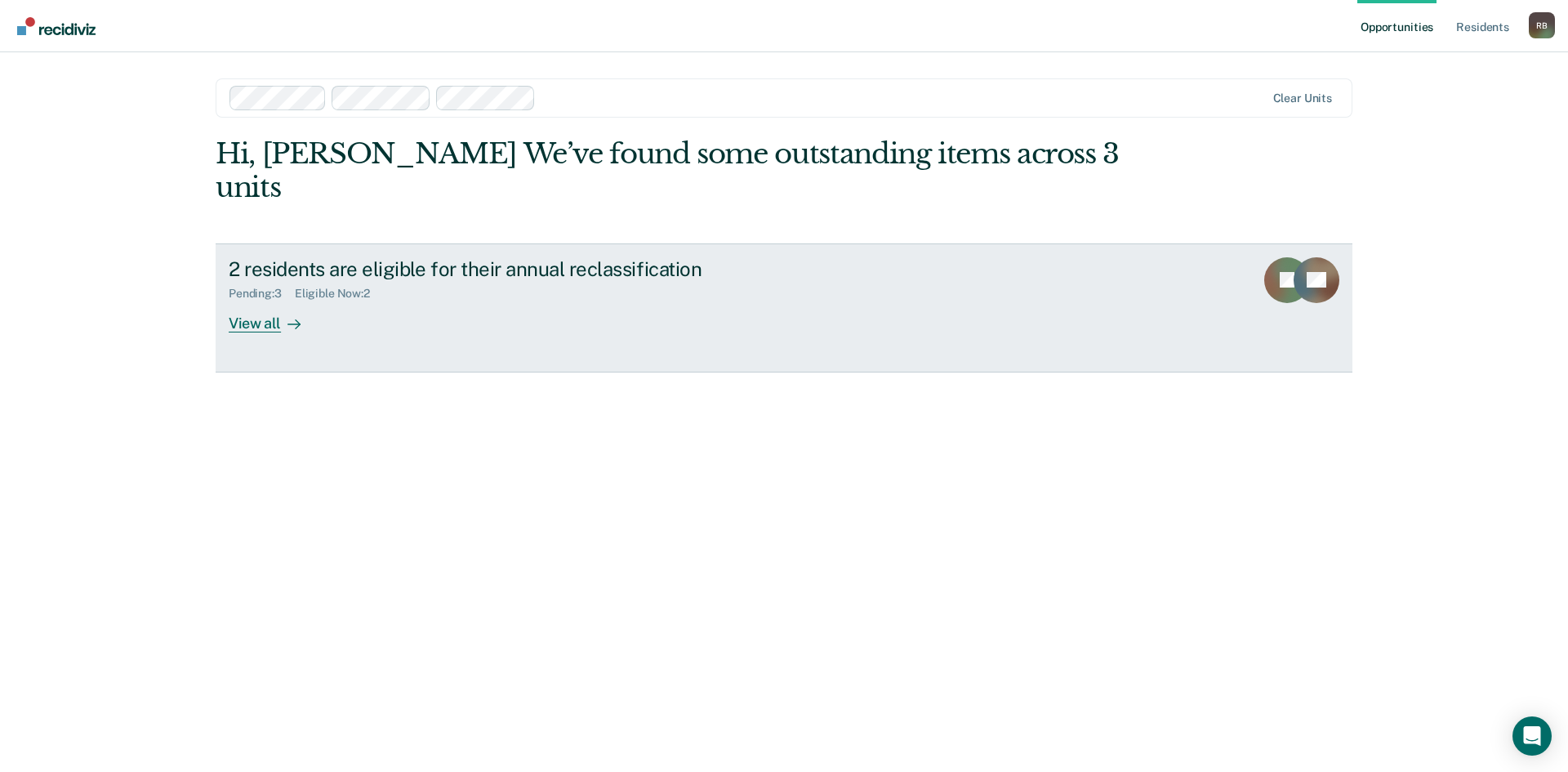
click at [324, 257] on div "2 residents are eligible for their annual reclassification" at bounding box center [515, 269] width 573 height 24
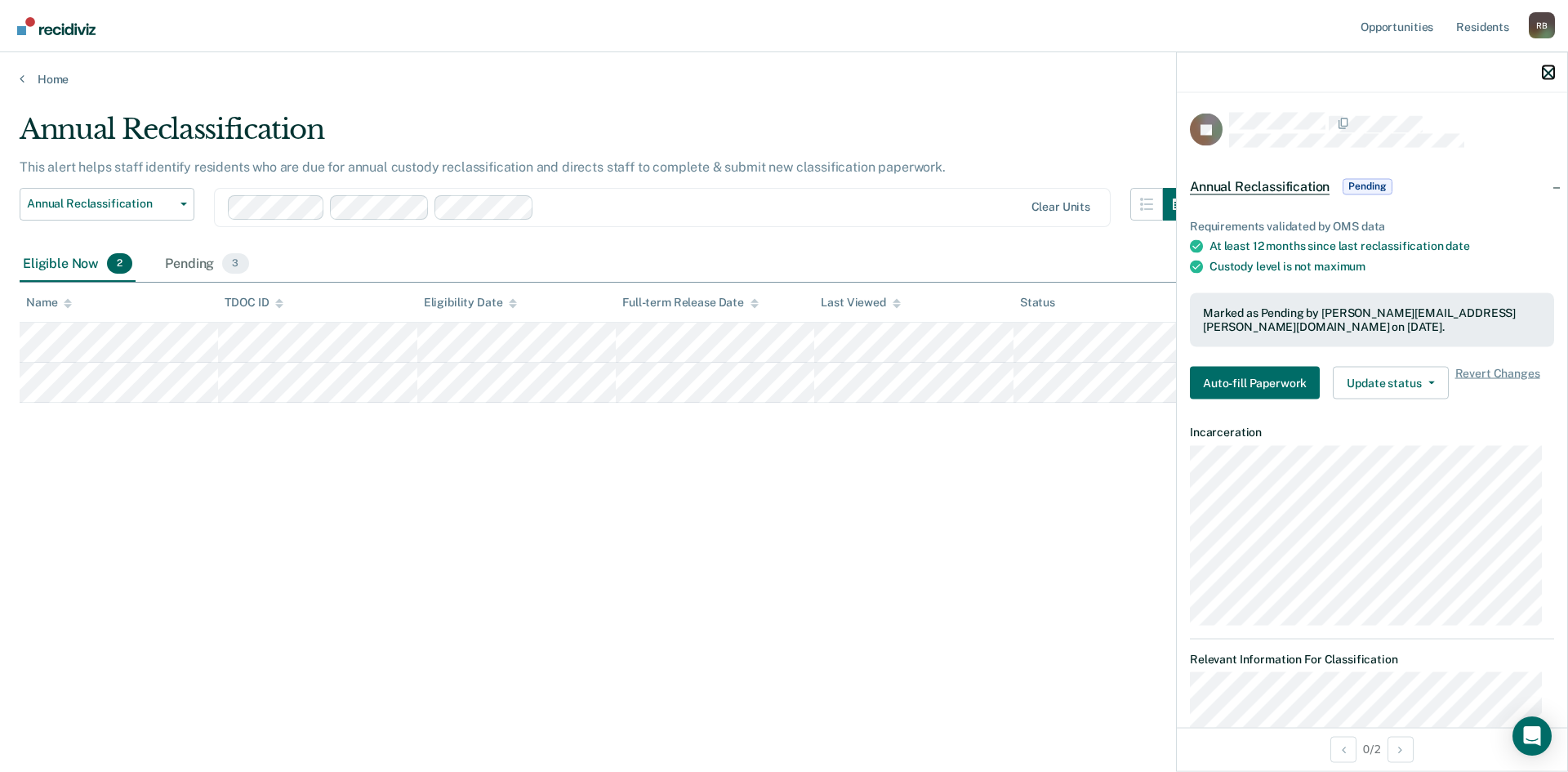
click at [911, 77] on icon "button" at bounding box center [1547, 72] width 11 height 11
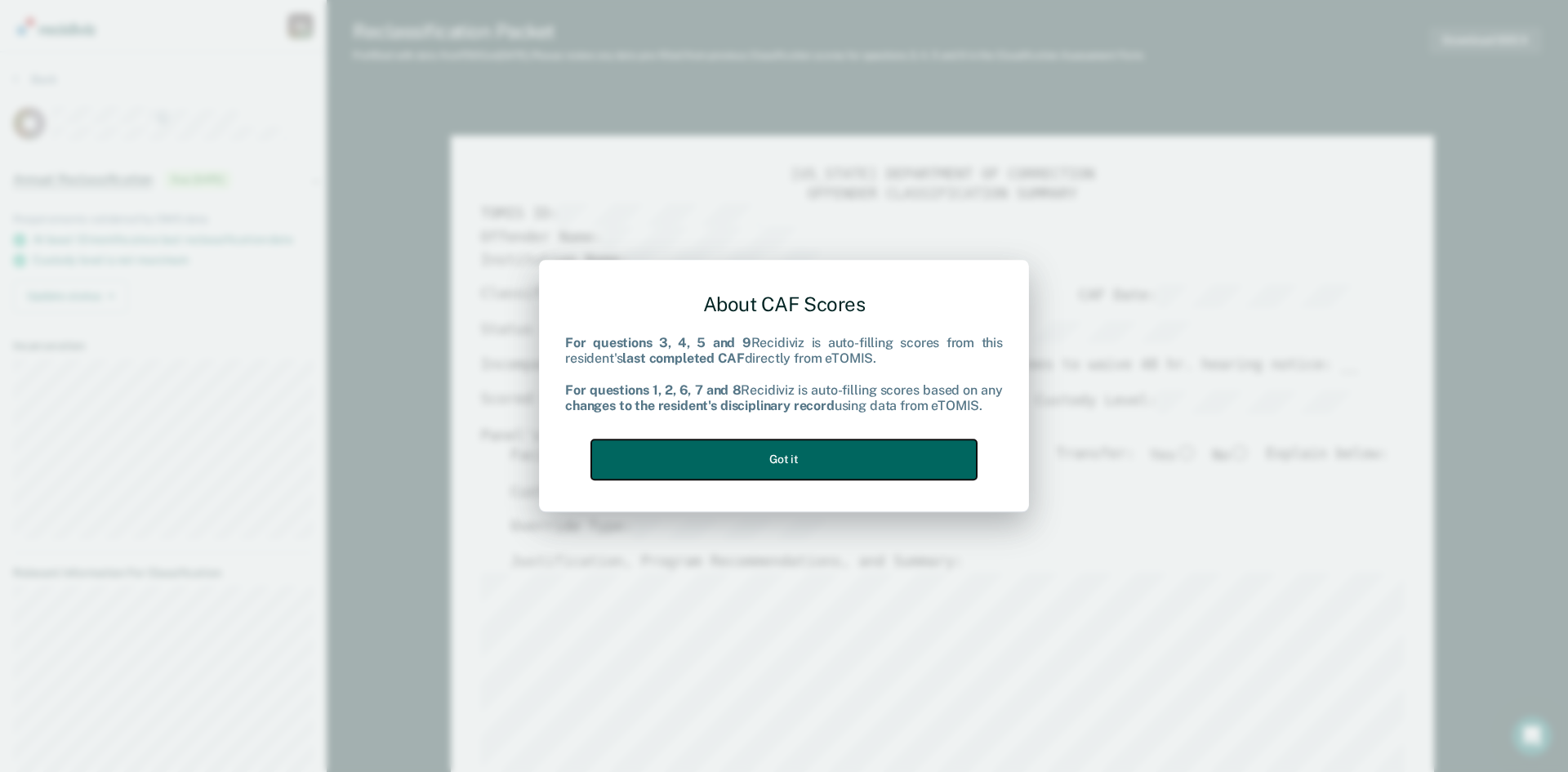
click at [758, 460] on button "Got it" at bounding box center [784, 459] width 386 height 40
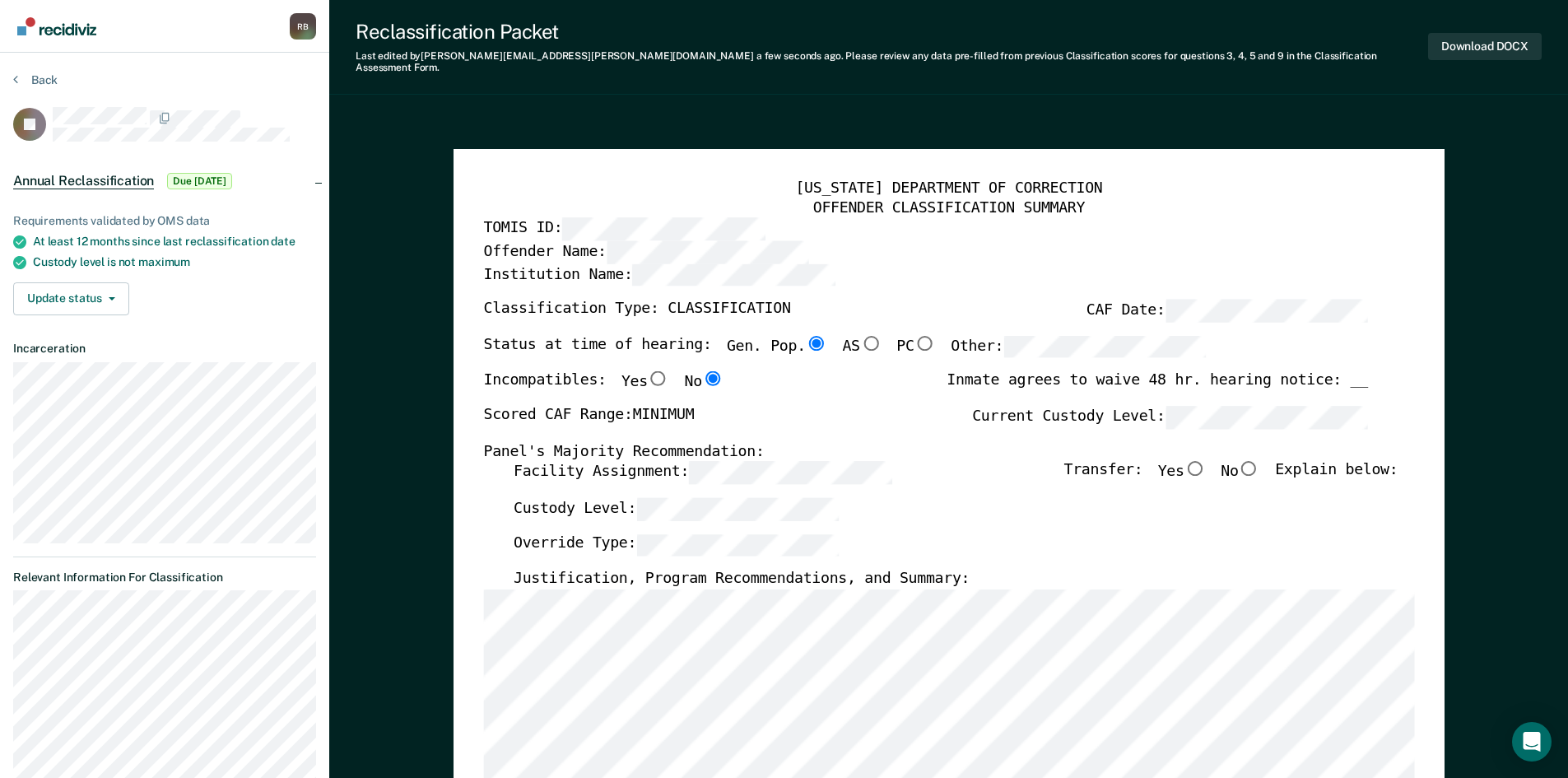
click at [918, 461] on input "No" at bounding box center [1249, 467] width 22 height 15
type textarea "x"
radio input "true"
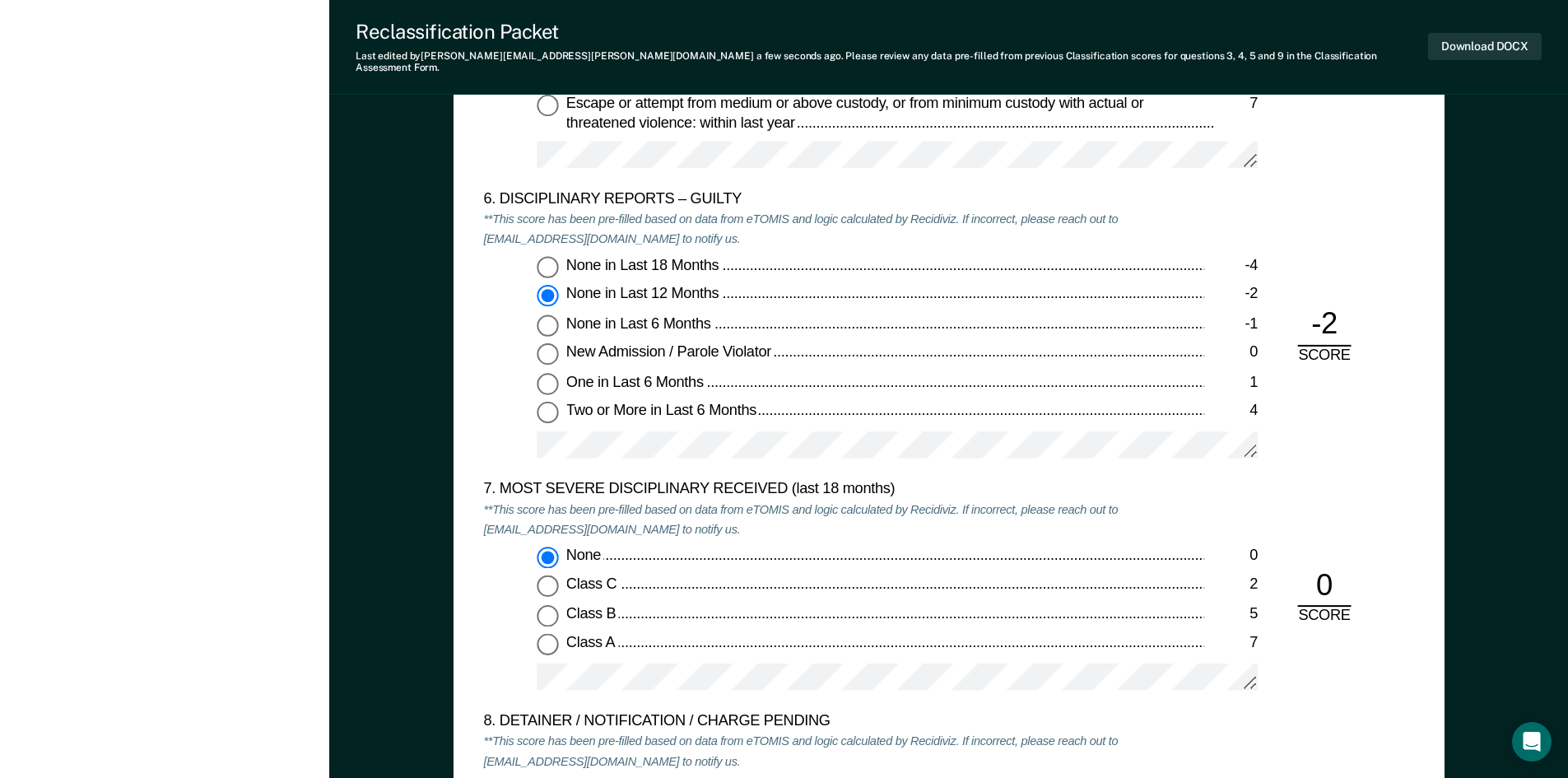
scroll to position [2880, 0]
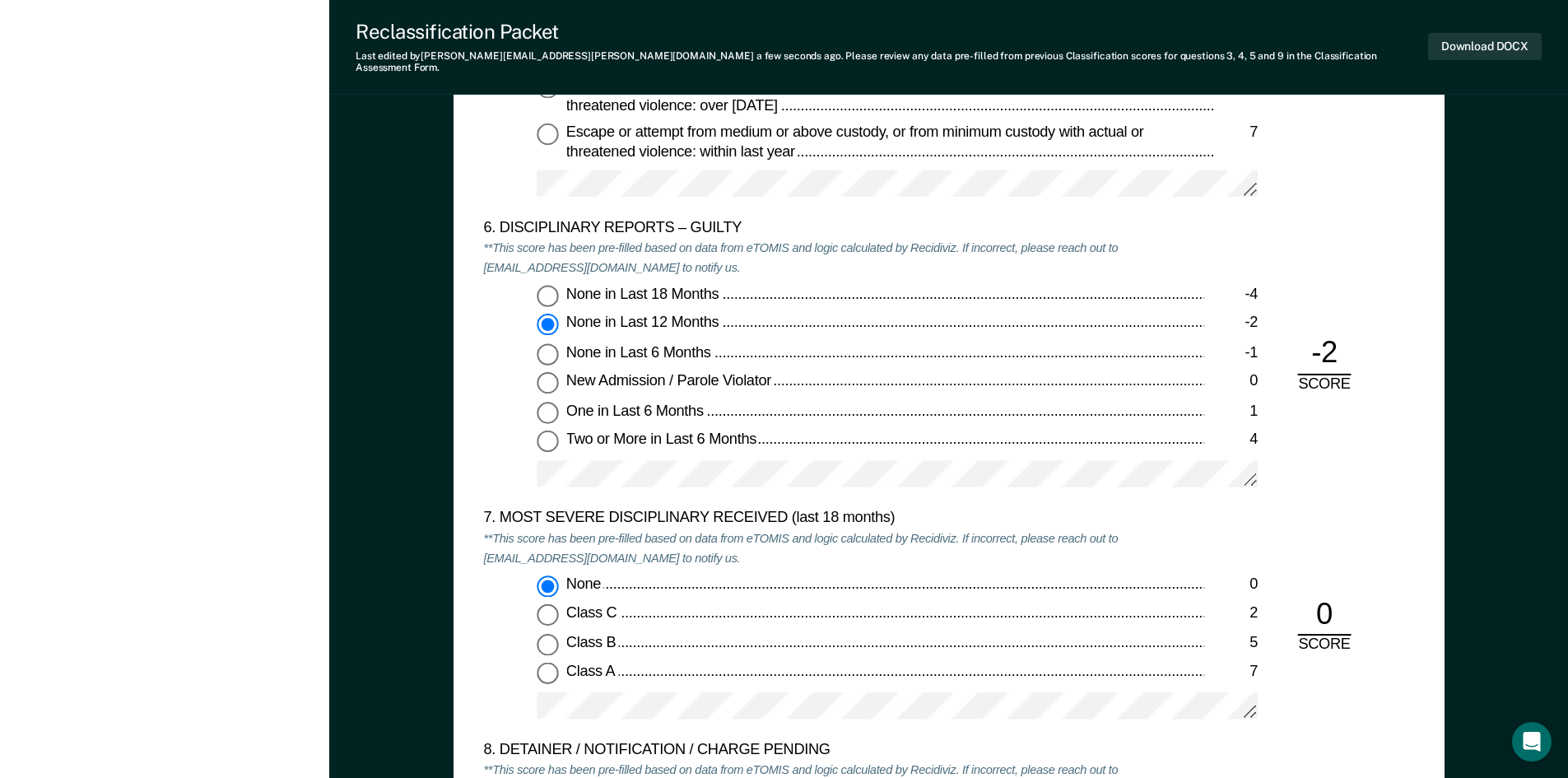
click at [570, 480] on div at bounding box center [897, 481] width 721 height 42
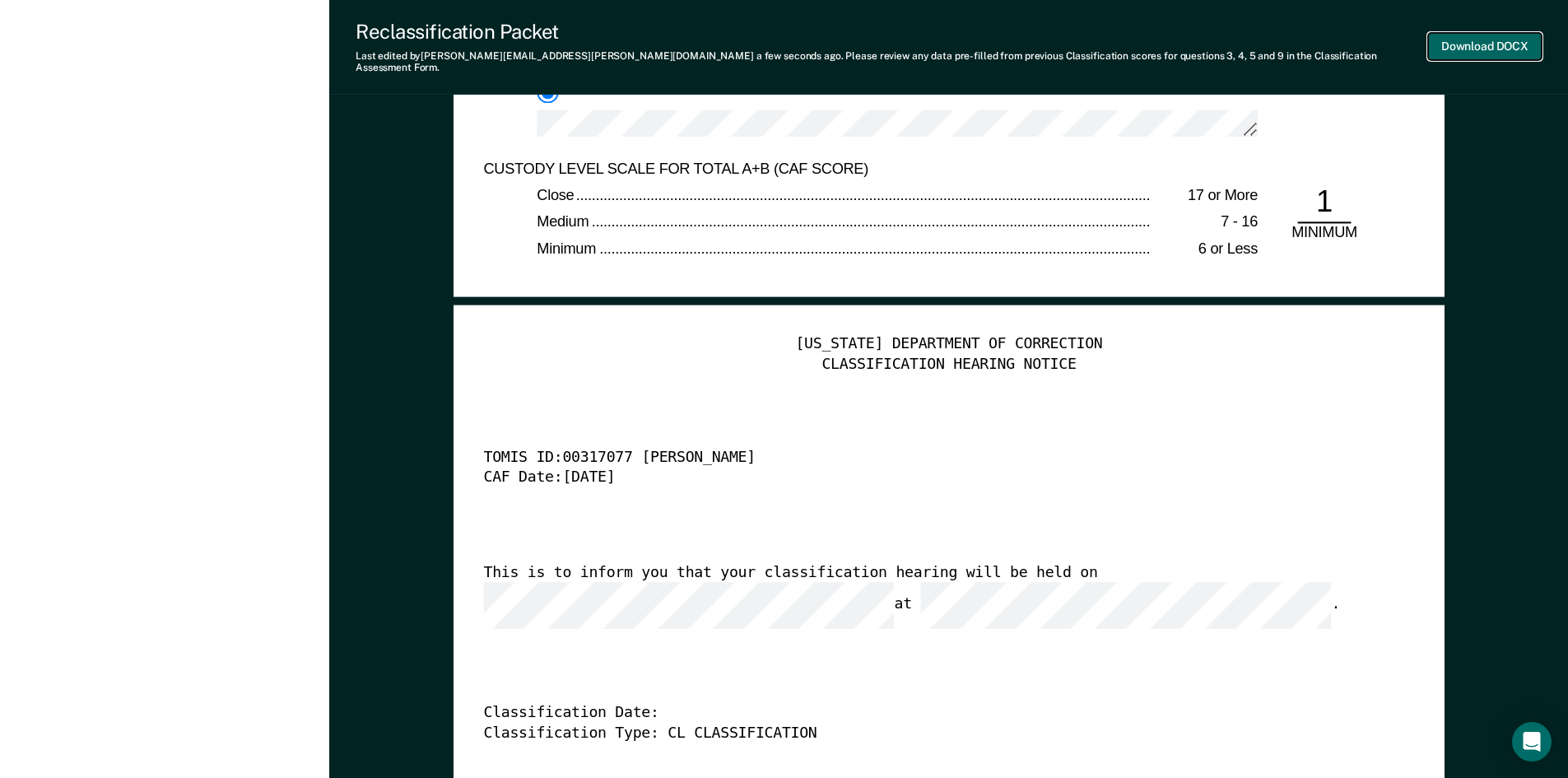
scroll to position [0, 0]
click at [918, 36] on button "Download DOCX" at bounding box center [1485, 46] width 114 height 27
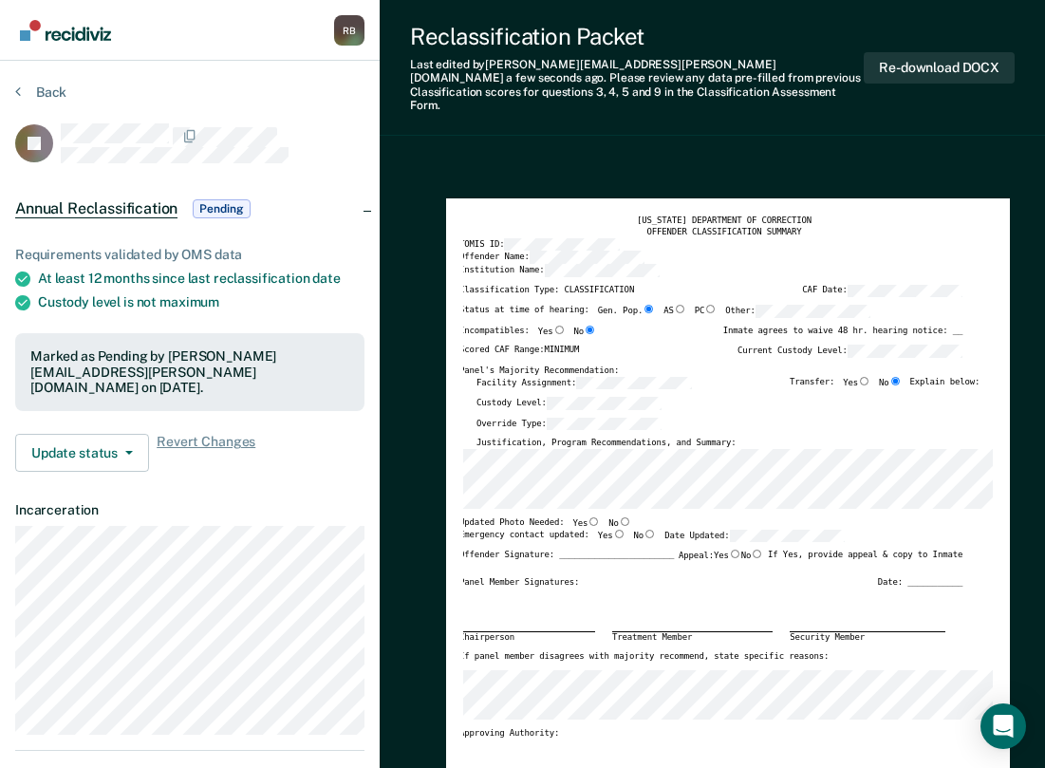
click at [59, 36] on img "Go to Recidiviz Home" at bounding box center [65, 30] width 91 height 21
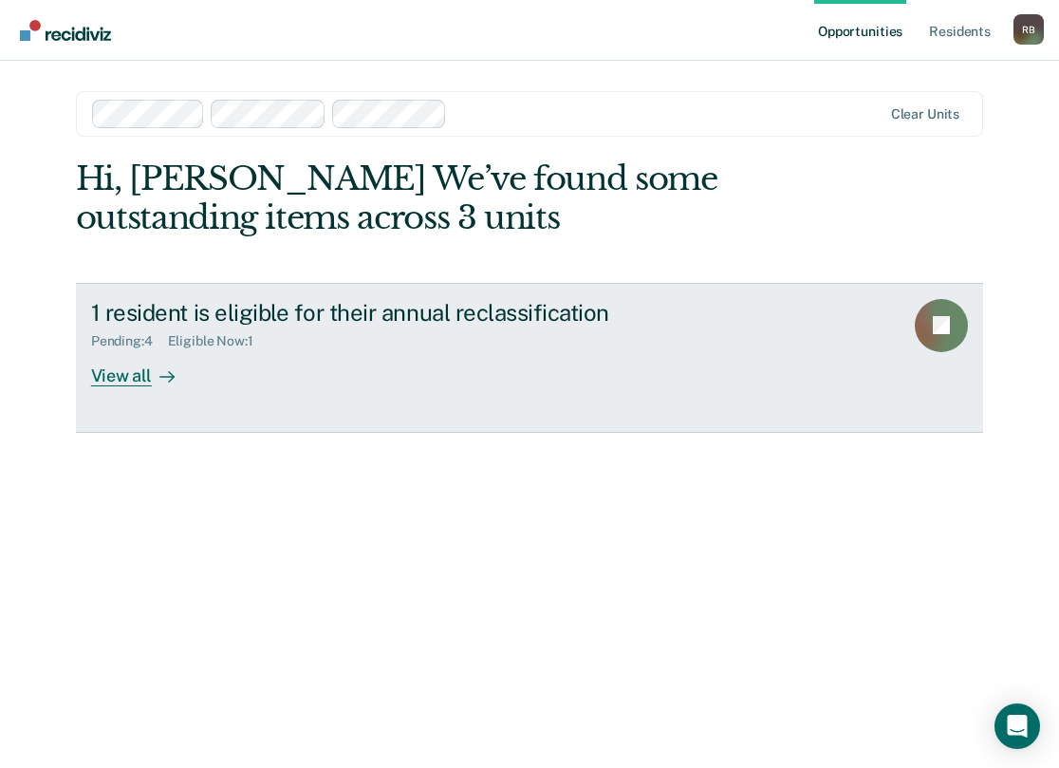
click at [187, 303] on div "1 resident is eligible for their annual reclassification" at bounding box center [424, 313] width 666 height 28
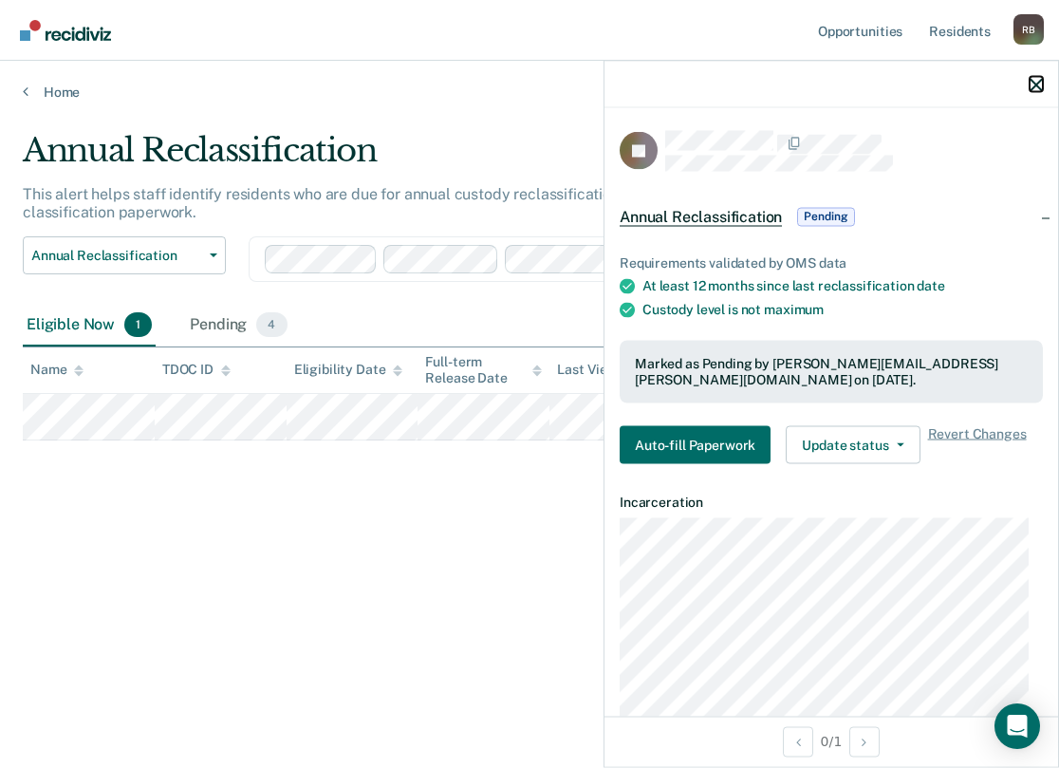
click at [1034, 82] on icon "button" at bounding box center [1035, 84] width 13 height 13
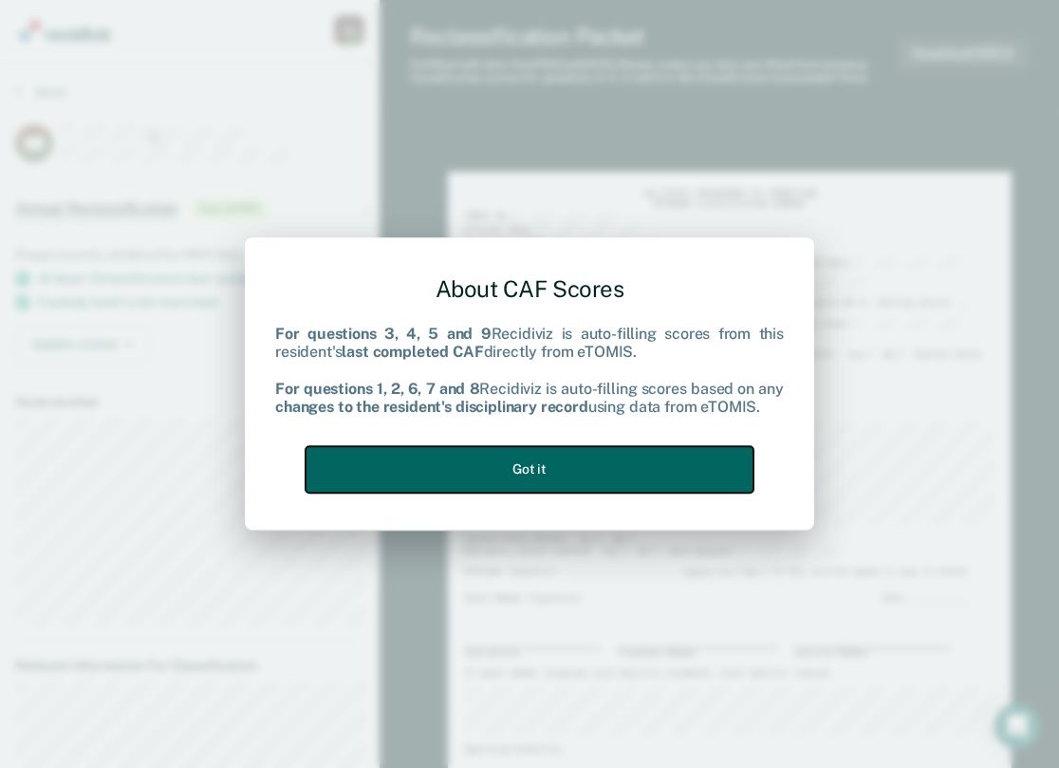
click at [521, 468] on button "Got it" at bounding box center [529, 469] width 448 height 46
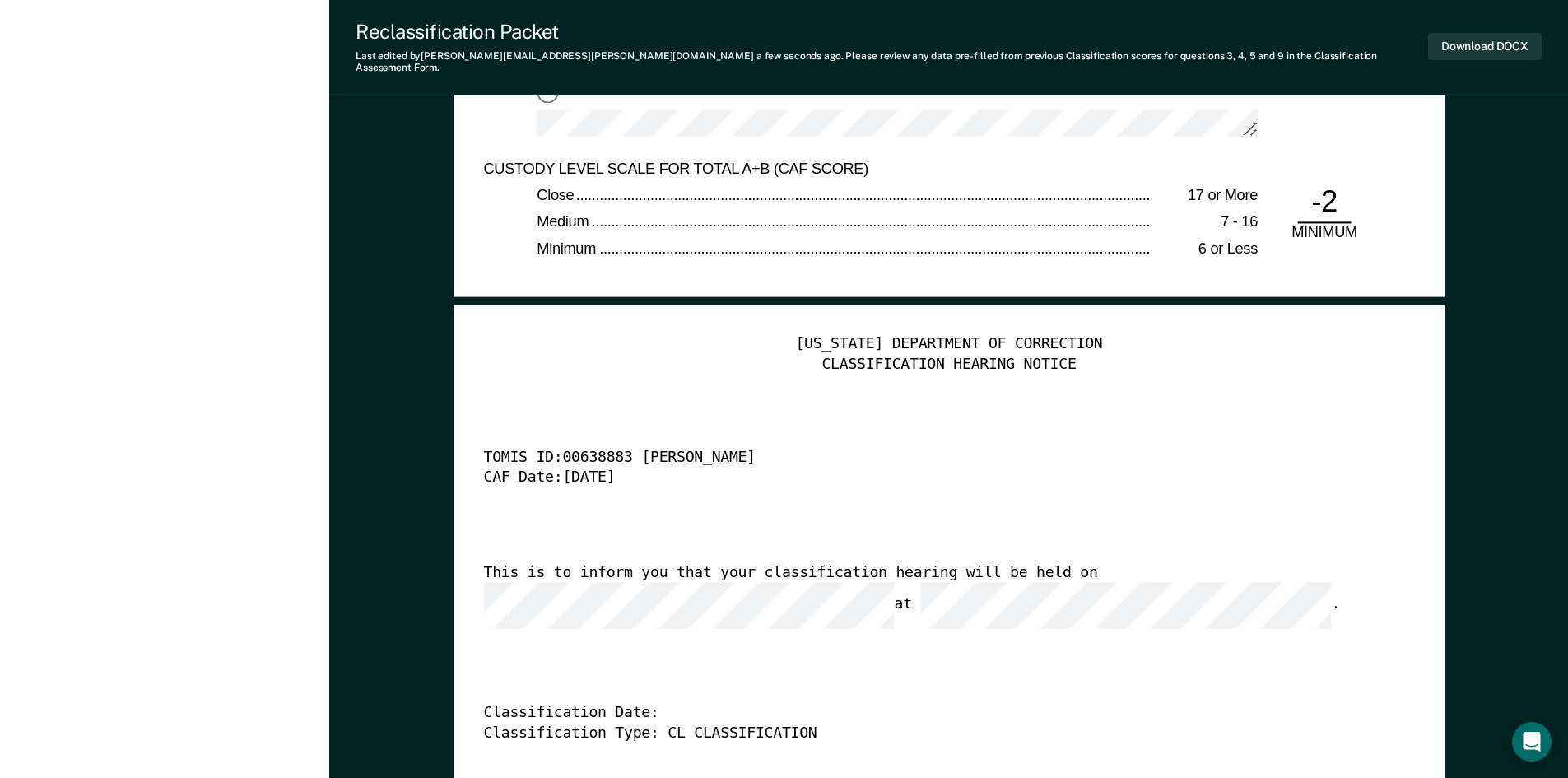
scroll to position [0, 7]
drag, startPoint x: 674, startPoint y: 606, endPoint x: 686, endPoint y: 598, distance: 14.4
click at [685, 599] on div "[US_STATE] DEPARTMENT OF CORRECTION CLASSIFICATION HEARING NOTICE TOMIS ID: 006…" at bounding box center [948, 587] width 931 height 505
click at [918, 36] on button "Download DOCX" at bounding box center [1485, 46] width 114 height 27
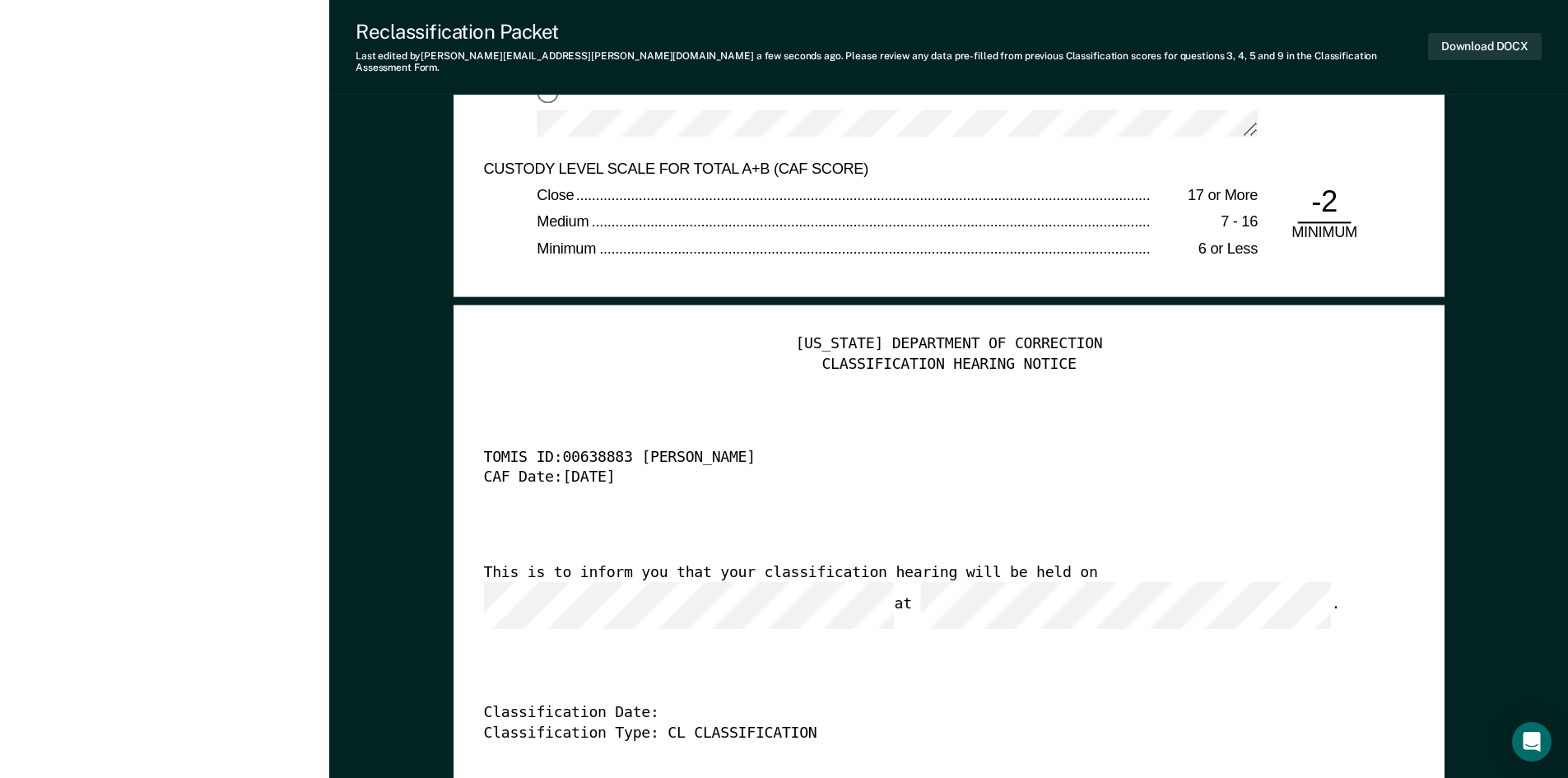
scroll to position [0, 3]
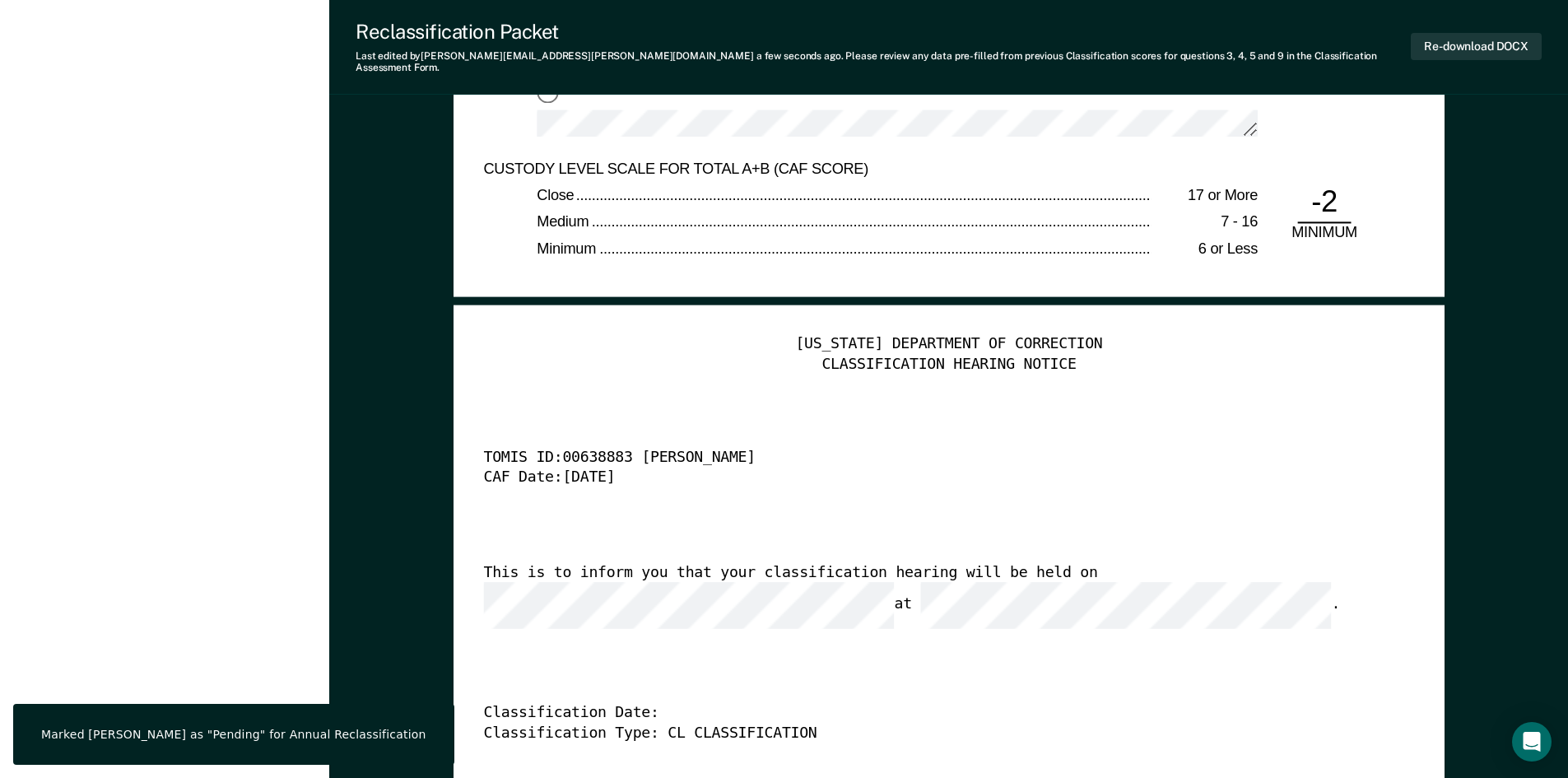
type textarea "x"
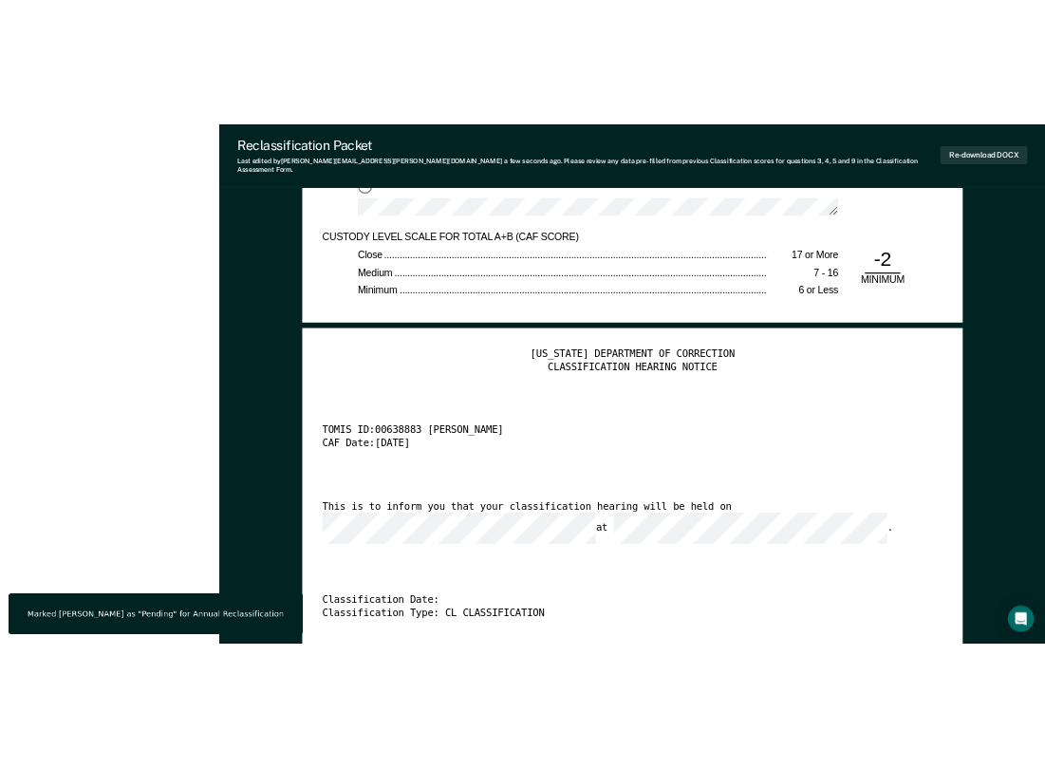
scroll to position [0, 0]
